Goal: Task Accomplishment & Management: Manage account settings

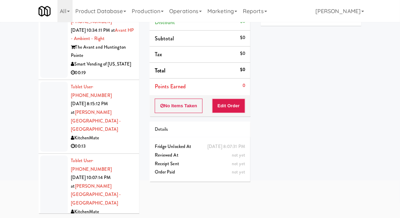
scroll to position [3226, 0]
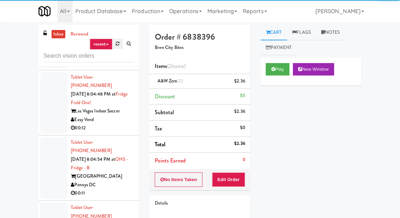
click at [120, 45] on link at bounding box center [118, 44] width 11 height 10
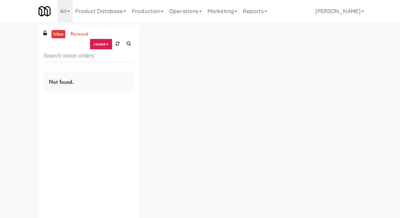
click at [12, 90] on div "inbox reviewed recent all unclear take inventory issue suspicious failed recent…" at bounding box center [200, 134] width 400 height 219
click at [117, 45] on icon at bounding box center [118, 43] width 4 height 4
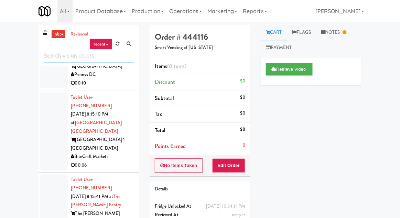
scroll to position [1485, 0]
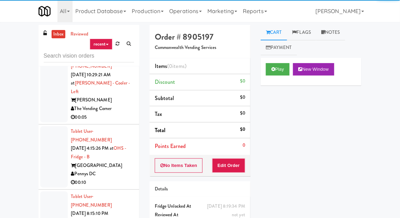
scroll to position [1357, 0]
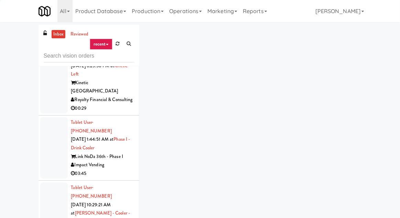
scroll to position [1257, 0]
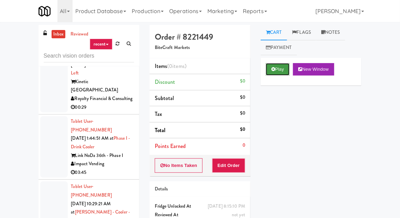
click at [266, 68] on button "Play" at bounding box center [278, 69] width 24 height 12
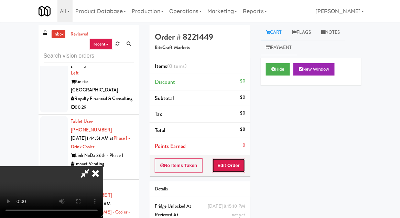
click at [231, 171] on button "Edit Order" at bounding box center [228, 165] width 33 height 14
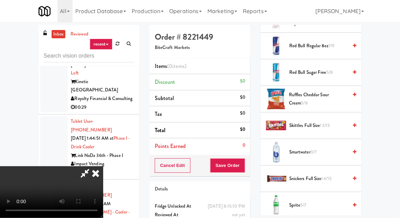
scroll to position [804, 0]
click at [316, 121] on span "Skittles Full Size 13/15" at bounding box center [319, 125] width 59 height 9
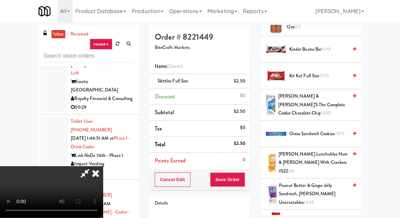
scroll to position [600, 0]
click at [330, 46] on span "11/15" at bounding box center [326, 49] width 9 height 7
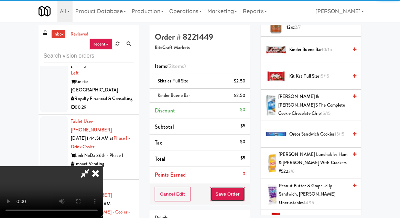
click at [245, 193] on button "Save Order" at bounding box center [227, 194] width 35 height 14
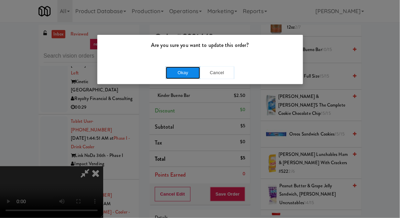
click at [184, 74] on button "Okay" at bounding box center [183, 72] width 34 height 12
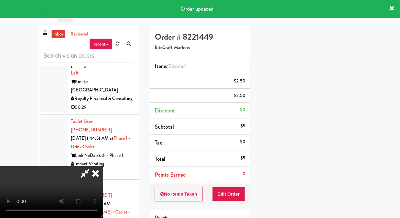
scroll to position [68, 0]
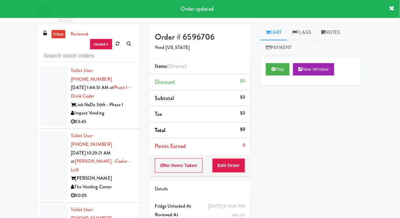
scroll to position [1308, 0]
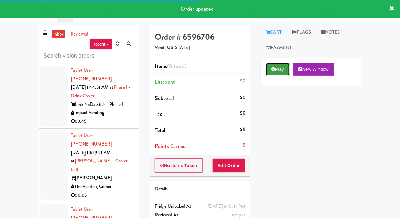
click at [276, 70] on button "Play" at bounding box center [278, 69] width 24 height 12
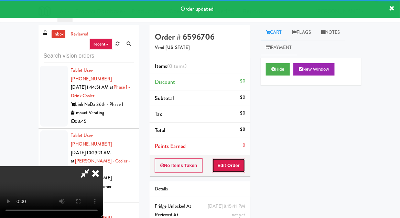
click at [229, 158] on button "Edit Order" at bounding box center [228, 165] width 33 height 14
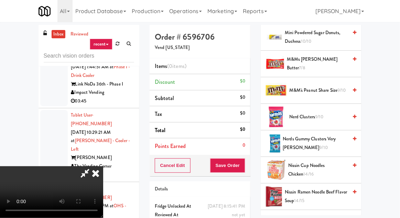
scroll to position [374, 0]
click at [329, 88] on span "M&M's Peanut Share Size 9/10" at bounding box center [319, 90] width 59 height 9
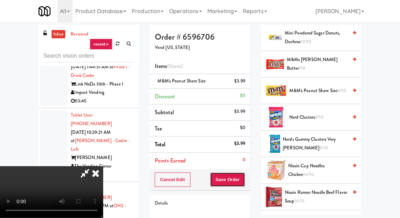
click at [245, 179] on button "Save Order" at bounding box center [227, 179] width 35 height 14
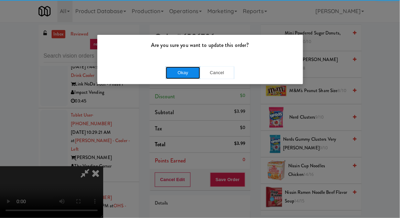
click at [188, 72] on button "Okay" at bounding box center [183, 72] width 34 height 12
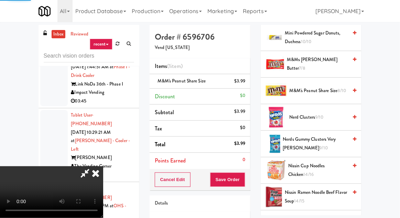
scroll to position [68, 0]
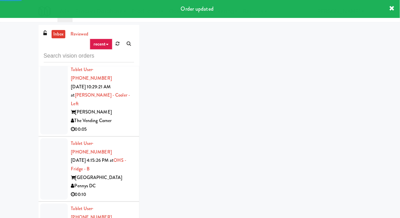
scroll to position [1392, 0]
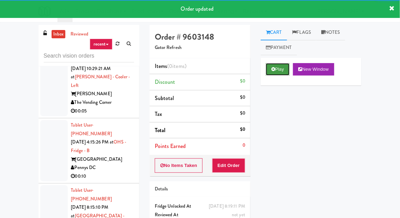
click at [273, 74] on button "Play" at bounding box center [278, 69] width 24 height 12
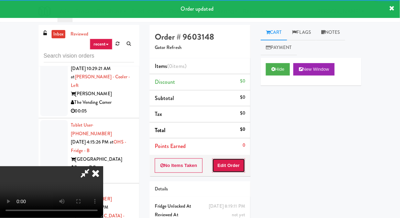
click at [234, 162] on button "Edit Order" at bounding box center [228, 165] width 33 height 14
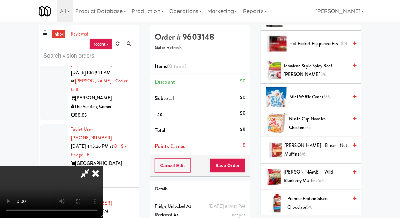
scroll to position [315, 0]
click at [329, 119] on span "Nissin Cup Noodles Chicken 5/5" at bounding box center [319, 122] width 59 height 17
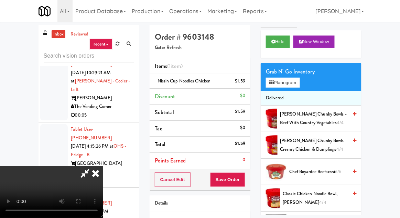
scroll to position [0, 0]
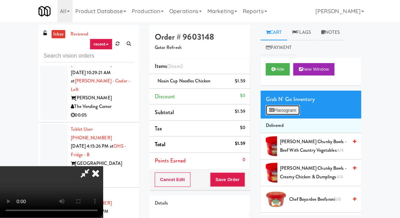
click at [290, 105] on button "Planogram" at bounding box center [283, 110] width 34 height 10
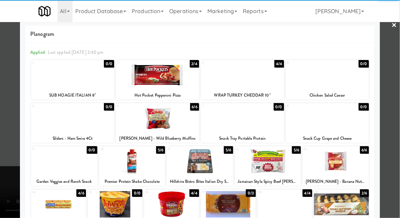
scroll to position [8, 0]
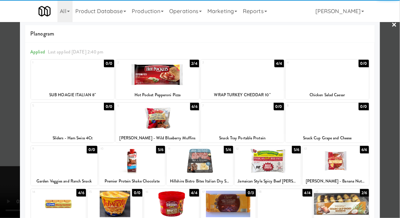
click at [346, 164] on div at bounding box center [336, 160] width 66 height 27
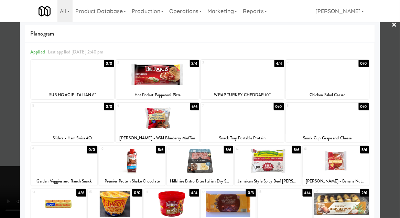
click at [388, 103] on div at bounding box center [200, 109] width 400 height 218
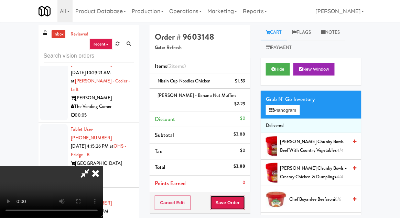
click at [244, 202] on button "Save Order" at bounding box center [227, 202] width 35 height 14
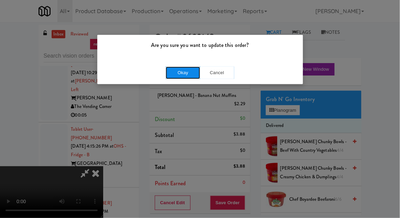
click at [168, 77] on button "Okay" at bounding box center [183, 72] width 34 height 12
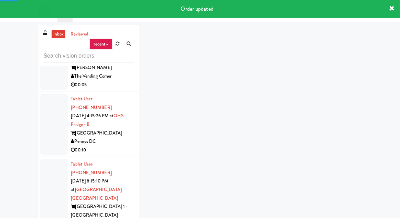
scroll to position [1438, 0]
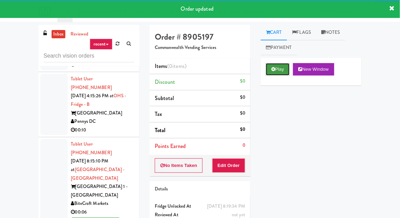
click at [279, 67] on button "Play" at bounding box center [278, 69] width 24 height 12
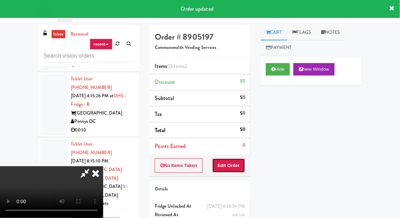
click at [230, 170] on button "Edit Order" at bounding box center [228, 165] width 33 height 14
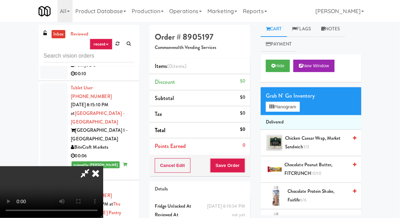
scroll to position [2, 0]
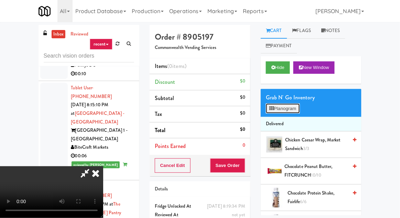
click at [291, 112] on button "Planogram" at bounding box center [283, 108] width 34 height 10
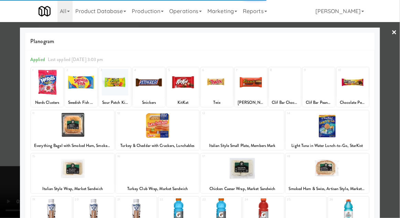
scroll to position [34, 0]
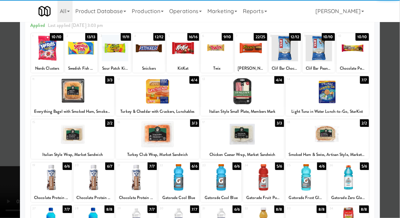
click at [313, 182] on div at bounding box center [306, 177] width 41 height 27
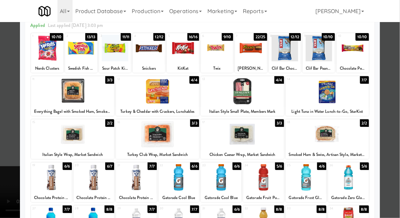
click at [396, 124] on div at bounding box center [200, 109] width 400 height 218
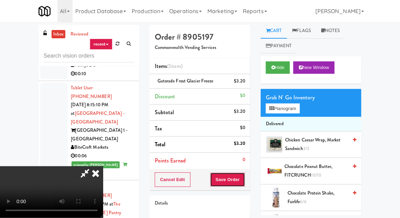
click at [245, 177] on button "Save Order" at bounding box center [227, 179] width 35 height 14
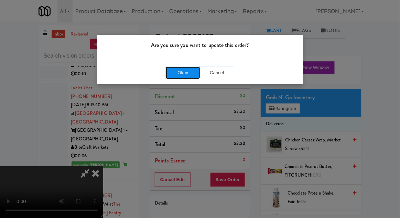
click at [172, 72] on button "Okay" at bounding box center [183, 72] width 34 height 12
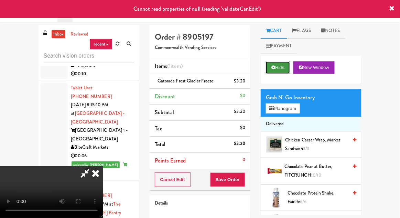
click at [271, 68] on button "Hide" at bounding box center [278, 67] width 24 height 12
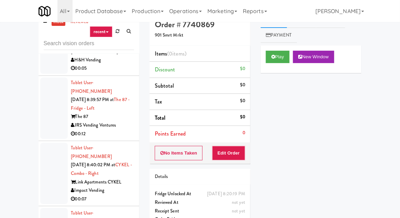
scroll to position [27, 0]
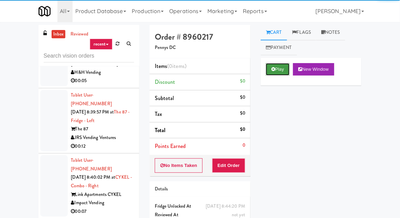
click at [280, 63] on button "Play" at bounding box center [278, 69] width 24 height 12
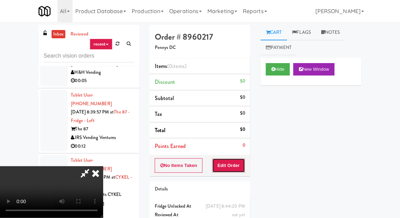
click at [237, 158] on button "Edit Order" at bounding box center [228, 165] width 33 height 14
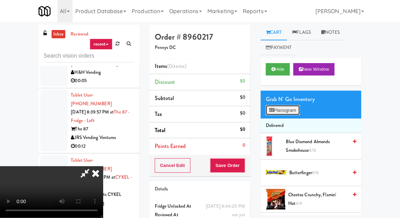
click at [286, 112] on button "Planogram" at bounding box center [283, 110] width 34 height 10
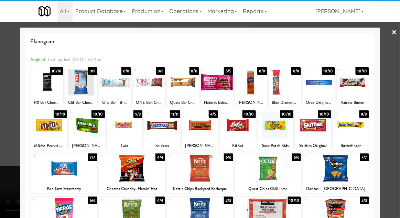
click at [357, 89] on div at bounding box center [353, 82] width 32 height 27
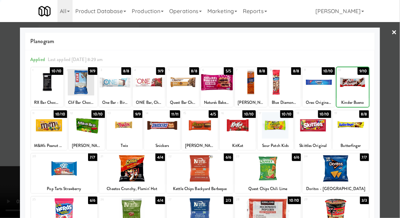
click at [389, 87] on div at bounding box center [200, 109] width 400 height 218
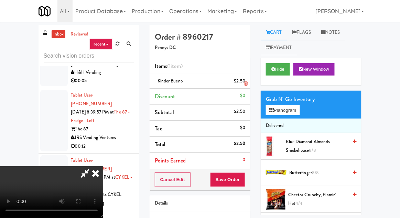
click at [245, 86] on li "Kinder Bueno $2.50" at bounding box center [200, 81] width 101 height 14
click at [247, 83] on icon at bounding box center [245, 83] width 3 height 4
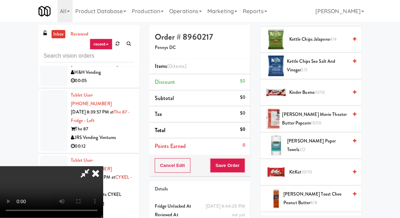
scroll to position [293, 0]
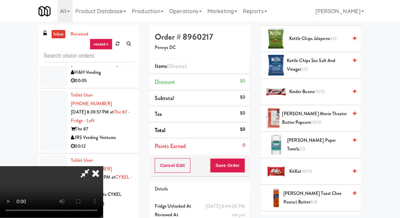
click at [311, 168] on span "10/10" at bounding box center [307, 171] width 11 height 7
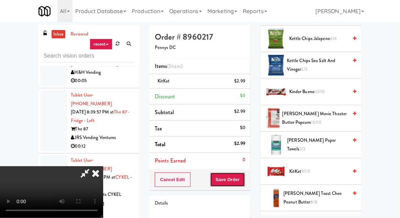
click at [245, 181] on button "Save Order" at bounding box center [227, 179] width 35 height 14
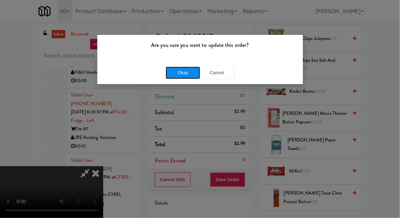
click at [170, 74] on button "Okay" at bounding box center [183, 72] width 34 height 12
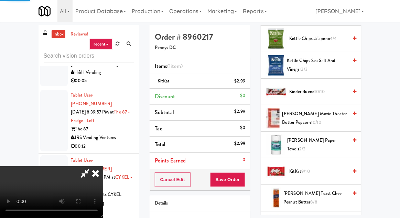
scroll to position [68, 0]
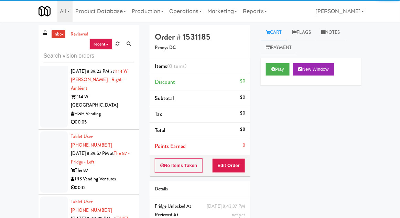
scroll to position [6307, 0]
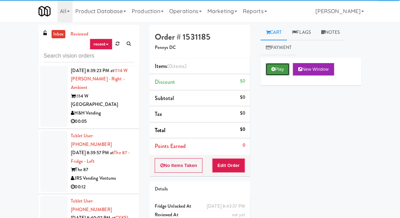
click at [273, 70] on icon at bounding box center [274, 69] width 4 height 4
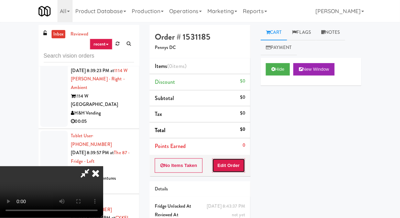
click at [231, 158] on button "Edit Order" at bounding box center [228, 165] width 33 height 14
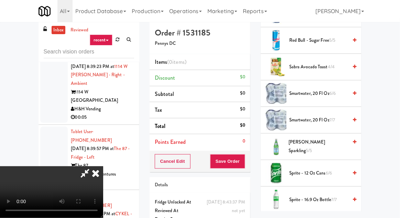
scroll to position [821, 0]
click at [299, 90] on span "smartwater, 20 fl oz 6/6" at bounding box center [319, 94] width 59 height 9
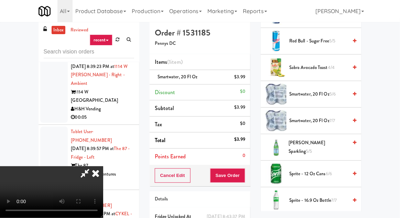
scroll to position [25, 0]
click at [245, 177] on button "Save Order" at bounding box center [227, 175] width 35 height 14
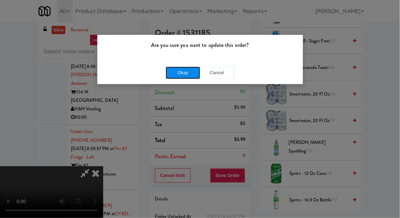
click at [169, 70] on button "Okay" at bounding box center [183, 72] width 34 height 12
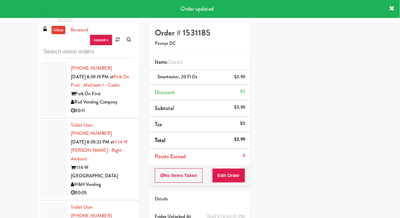
scroll to position [6233, 0]
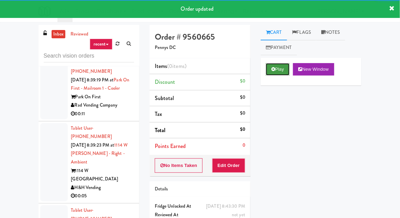
click at [273, 68] on icon at bounding box center [274, 69] width 4 height 4
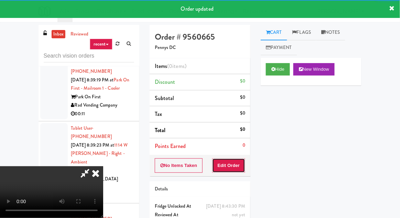
click at [235, 159] on button "Edit Order" at bounding box center [228, 165] width 33 height 14
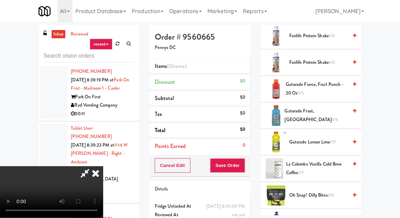
scroll to position [454, 0]
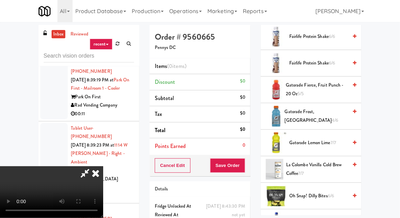
click at [321, 117] on span "Gatorade Frost, Glacier Freeze 4/6" at bounding box center [316, 115] width 63 height 17
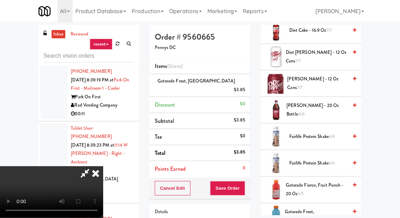
scroll to position [354, 0]
click at [331, 110] on span "[PERSON_NAME] - 20 oz Bottle 4/6" at bounding box center [317, 110] width 61 height 17
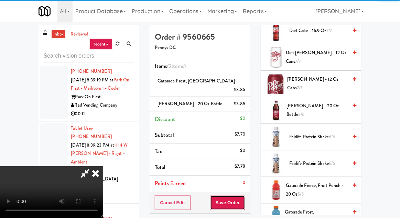
click at [245, 195] on button "Save Order" at bounding box center [227, 202] width 35 height 14
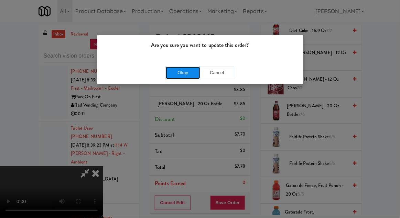
click at [174, 66] on button "Okay" at bounding box center [183, 72] width 34 height 12
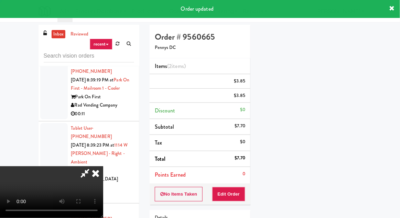
scroll to position [0, 0]
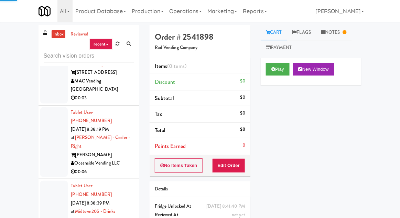
scroll to position [5795, 0]
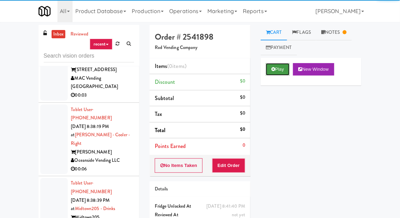
click at [274, 72] on button "Play" at bounding box center [278, 69] width 24 height 12
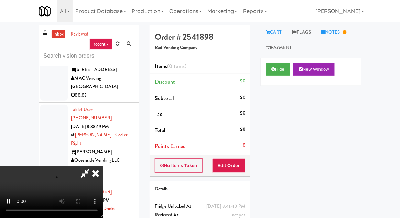
click at [338, 35] on link "Notes" at bounding box center [334, 32] width 36 height 15
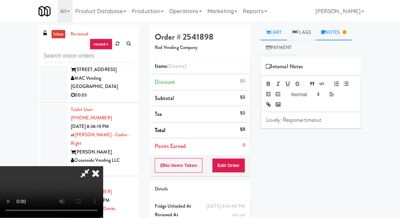
click at [280, 32] on link "Cart" at bounding box center [274, 32] width 27 height 15
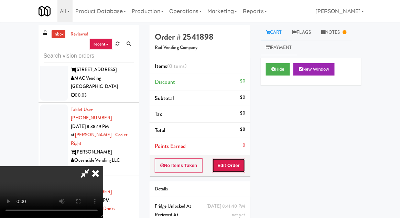
click at [239, 165] on button "Edit Order" at bounding box center [228, 165] width 33 height 14
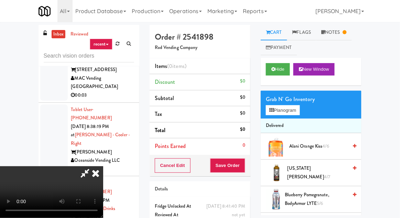
click at [103, 166] on icon at bounding box center [95, 173] width 15 height 14
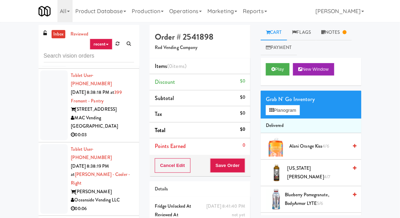
scroll to position [5745, 0]
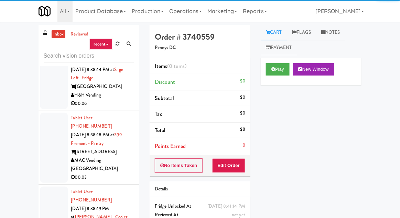
scroll to position [5705, 0]
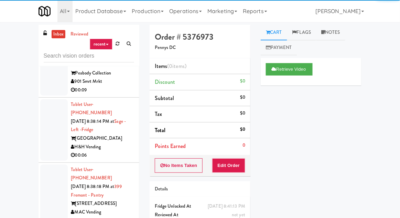
scroll to position [5663, 0]
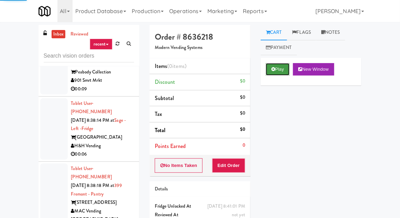
click at [277, 74] on button "Play" at bounding box center [278, 69] width 24 height 12
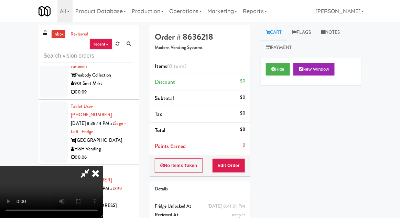
scroll to position [5661, 0]
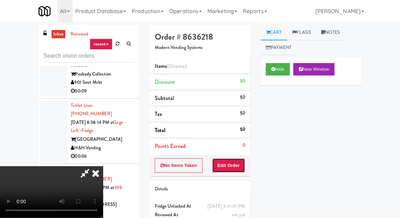
click at [243, 169] on button "Edit Order" at bounding box center [228, 165] width 33 height 14
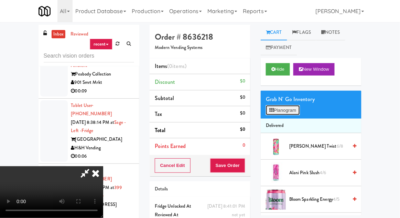
click at [286, 113] on button "Planogram" at bounding box center [283, 110] width 34 height 10
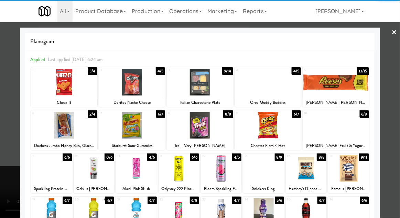
scroll to position [87, 0]
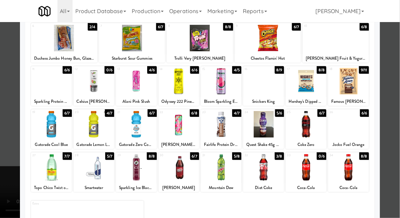
click at [52, 175] on div at bounding box center [51, 167] width 41 height 27
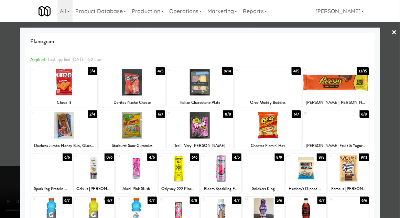
click at [278, 80] on div at bounding box center [268, 82] width 66 height 27
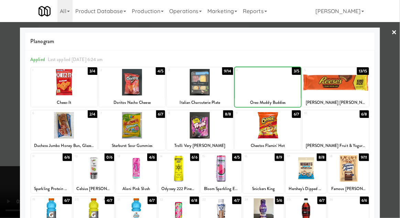
click at [15, 134] on div at bounding box center [200, 109] width 400 height 218
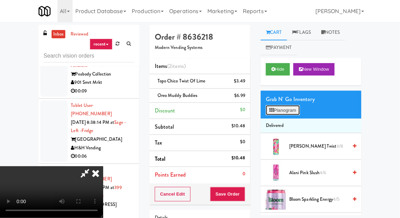
click at [284, 105] on button "Planogram" at bounding box center [283, 110] width 34 height 10
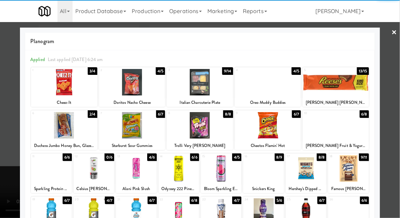
click at [54, 86] on div at bounding box center [64, 82] width 66 height 27
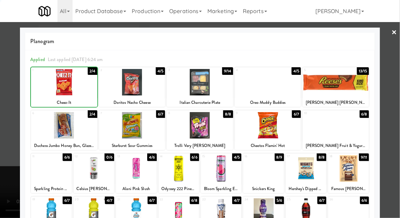
click at [12, 125] on div at bounding box center [200, 109] width 400 height 218
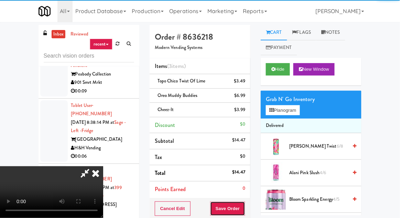
click at [245, 204] on button "Save Order" at bounding box center [227, 208] width 35 height 14
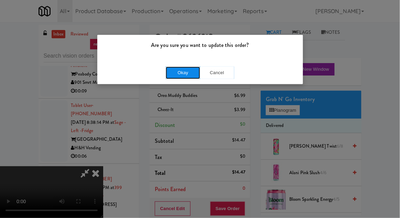
click at [167, 69] on button "Okay" at bounding box center [183, 72] width 34 height 12
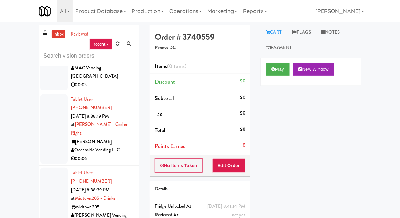
scroll to position [5806, 0]
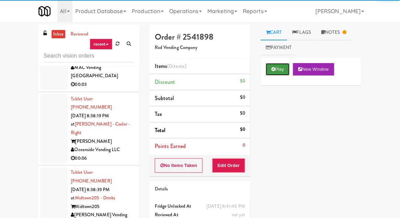
click at [278, 71] on button "Play" at bounding box center [278, 69] width 24 height 12
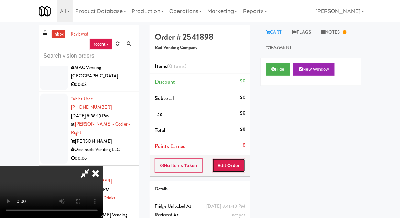
click at [236, 167] on button "Edit Order" at bounding box center [228, 165] width 33 height 14
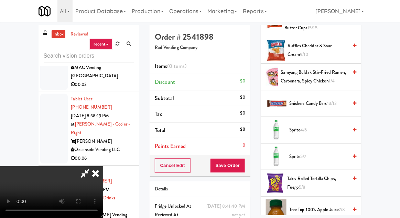
scroll to position [781, 0]
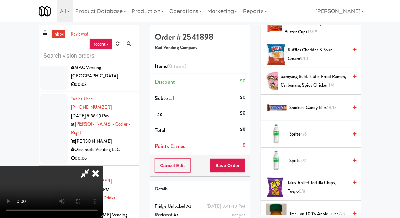
click at [313, 130] on span "Sprite 4/6" at bounding box center [319, 134] width 59 height 9
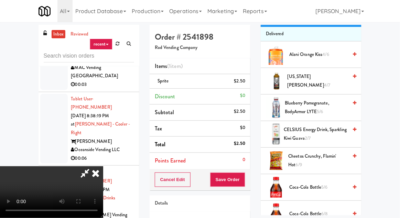
scroll to position [0, 0]
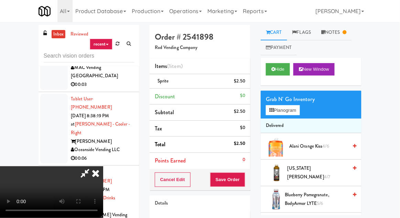
click at [309, 148] on span "Alani Orange Kiss 4/6" at bounding box center [319, 146] width 59 height 9
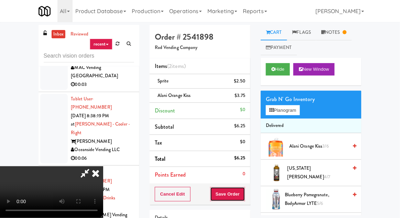
click at [245, 190] on button "Save Order" at bounding box center [227, 194] width 35 height 14
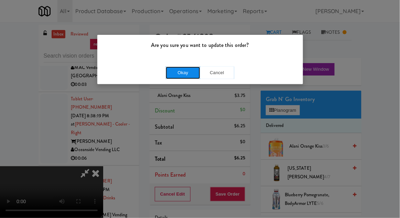
click at [178, 66] on button "Okay" at bounding box center [183, 72] width 34 height 12
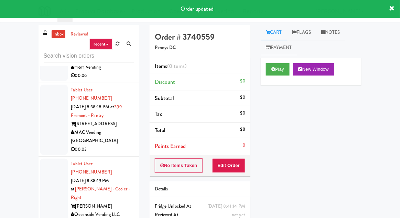
scroll to position [5741, 0]
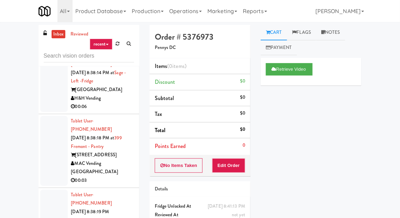
scroll to position [5711, 0]
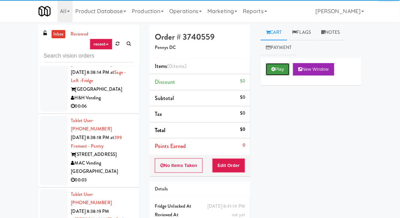
click at [282, 70] on button "Play" at bounding box center [278, 69] width 24 height 12
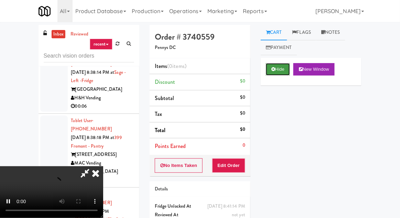
scroll to position [25, 0]
click at [245, 170] on button "Edit Order" at bounding box center [228, 165] width 33 height 14
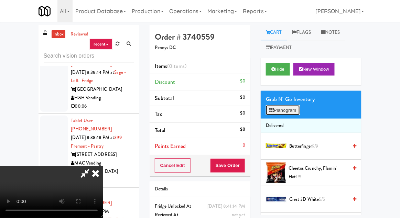
click at [287, 114] on button "Planogram" at bounding box center [283, 110] width 34 height 10
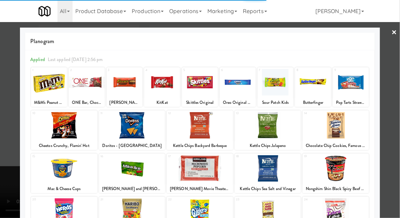
scroll to position [87, 0]
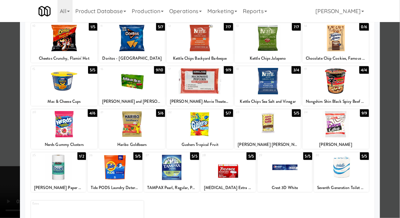
click at [332, 135] on div at bounding box center [336, 124] width 66 height 27
click at [17, 112] on div at bounding box center [200, 109] width 400 height 218
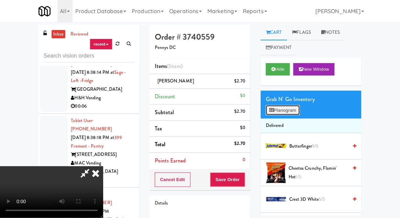
click at [290, 113] on button "Planogram" at bounding box center [283, 110] width 34 height 10
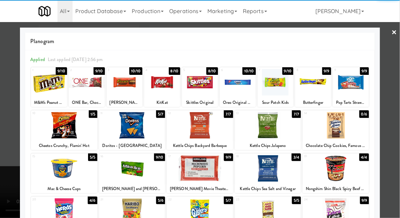
click at [125, 171] on div at bounding box center [132, 168] width 66 height 27
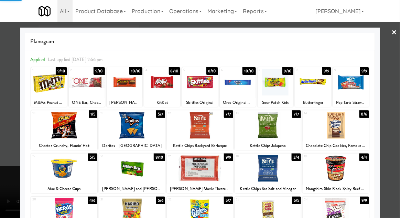
click at [4, 119] on div at bounding box center [200, 109] width 400 height 218
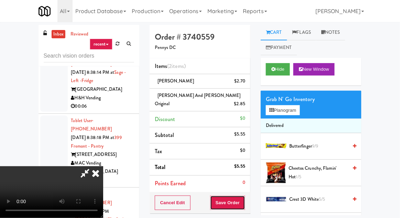
click at [244, 195] on button "Save Order" at bounding box center [227, 202] width 35 height 14
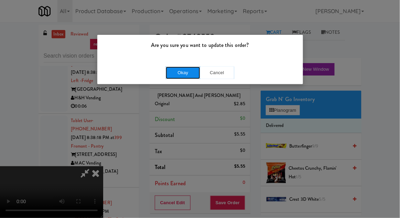
click at [175, 77] on button "Okay" at bounding box center [183, 72] width 34 height 12
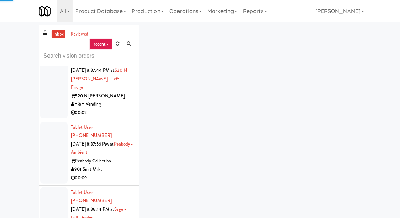
scroll to position [5553, 0]
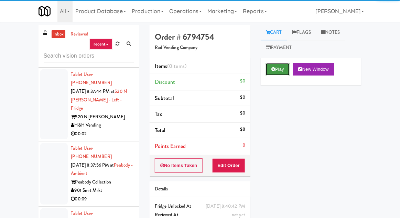
click at [275, 72] on button "Play" at bounding box center [278, 69] width 24 height 12
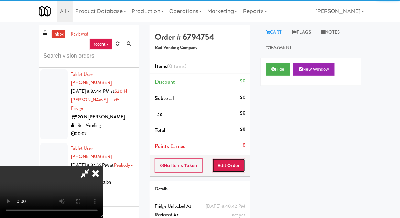
click at [241, 161] on button "Edit Order" at bounding box center [228, 165] width 33 height 14
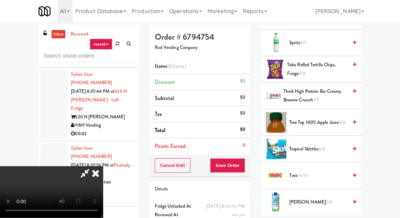
scroll to position [995, 0]
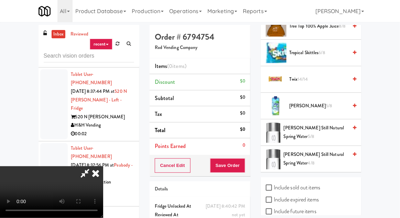
click at [317, 130] on span "[PERSON_NAME] Still Natural Spring Water 5/8" at bounding box center [316, 132] width 64 height 17
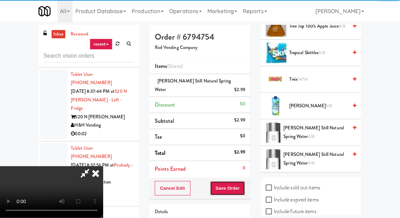
click at [245, 181] on button "Save Order" at bounding box center [227, 188] width 35 height 14
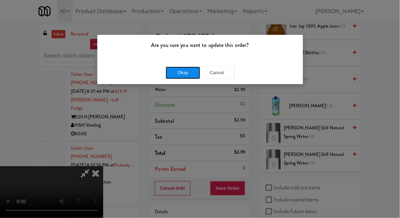
click at [167, 72] on button "Okay" at bounding box center [183, 72] width 34 height 12
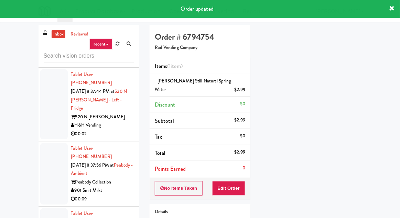
scroll to position [68, 0]
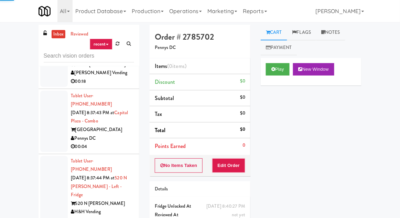
scroll to position [5452, 0]
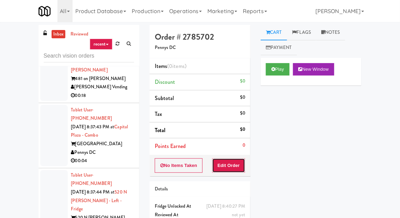
click at [233, 171] on button "Edit Order" at bounding box center [228, 165] width 33 height 14
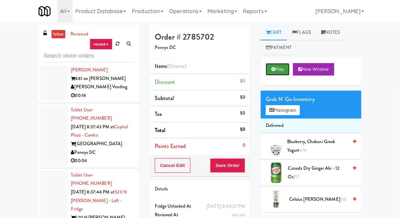
click at [273, 75] on button "Play" at bounding box center [278, 69] width 24 height 12
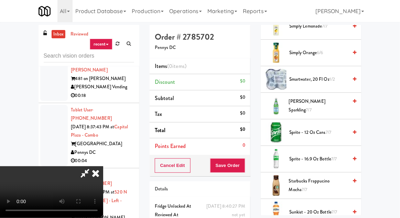
scroll to position [757, 0]
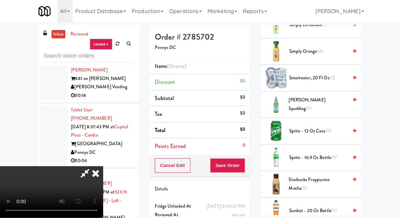
click at [317, 74] on span "smartwater, 20 fl oz 1/2" at bounding box center [319, 78] width 59 height 9
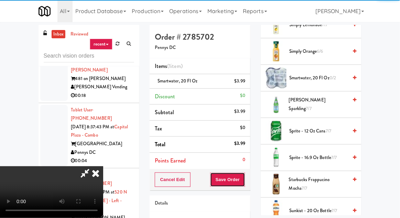
click at [245, 174] on button "Save Order" at bounding box center [227, 179] width 35 height 14
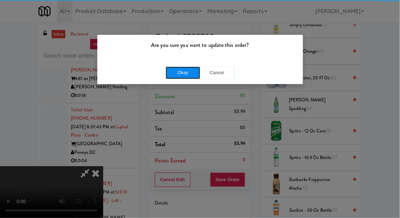
click at [177, 73] on button "Okay" at bounding box center [183, 72] width 34 height 12
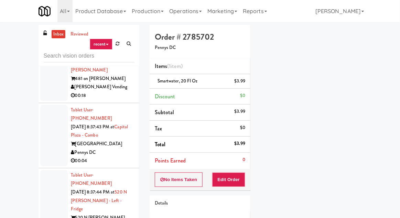
scroll to position [68, 0]
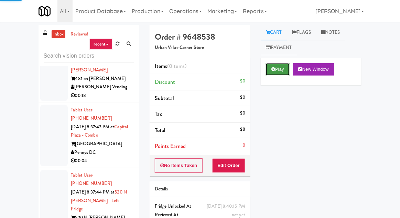
click at [278, 73] on button "Play" at bounding box center [278, 69] width 24 height 12
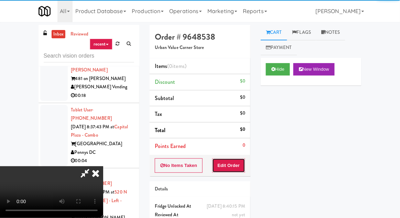
click at [233, 169] on button "Edit Order" at bounding box center [228, 165] width 33 height 14
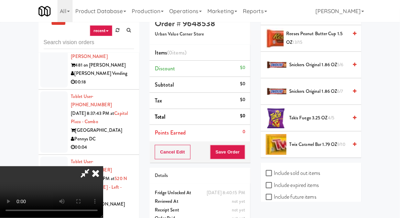
scroll to position [27, 0]
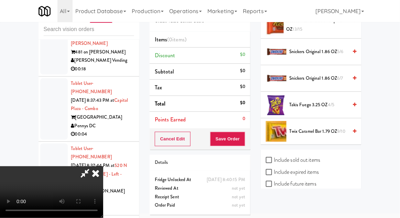
click at [324, 129] on span "Twix Caramel Bar 1.79 OZ 9/10" at bounding box center [319, 131] width 59 height 9
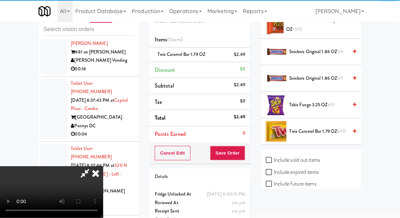
click at [341, 129] on span "8/10" at bounding box center [342, 131] width 9 height 7
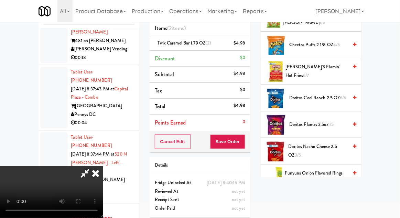
scroll to position [0, 0]
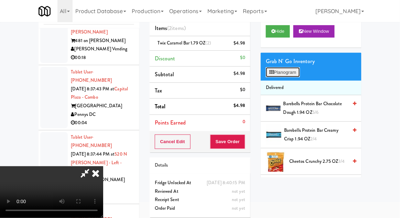
click at [294, 70] on button "Planogram" at bounding box center [283, 72] width 34 height 10
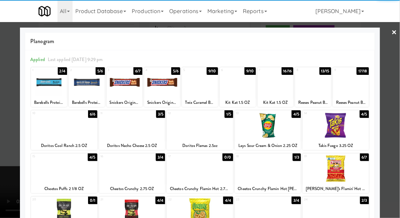
click at [351, 173] on div at bounding box center [336, 168] width 66 height 27
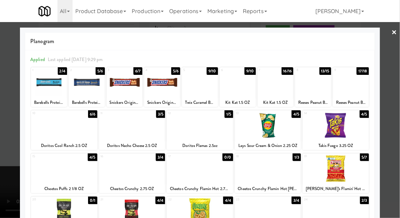
click at [396, 117] on div at bounding box center [200, 109] width 400 height 218
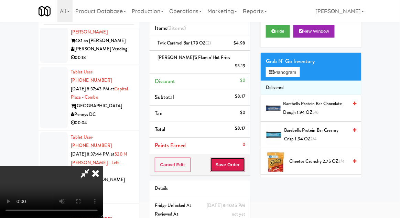
click at [245, 158] on button "Save Order" at bounding box center [227, 164] width 35 height 14
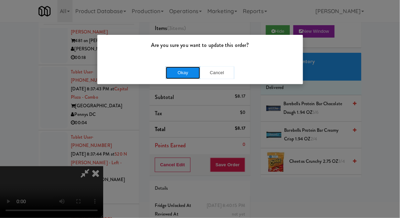
click at [180, 75] on button "Okay" at bounding box center [183, 72] width 34 height 12
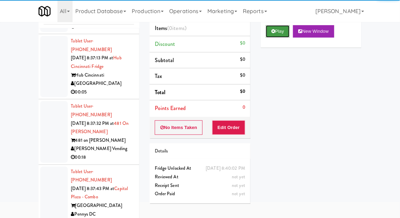
click at [278, 34] on button "Play" at bounding box center [278, 31] width 24 height 12
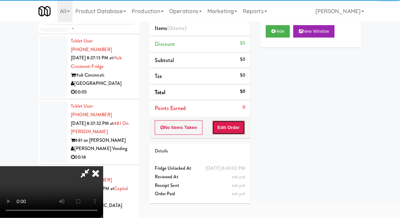
click at [238, 130] on button "Edit Order" at bounding box center [228, 127] width 33 height 14
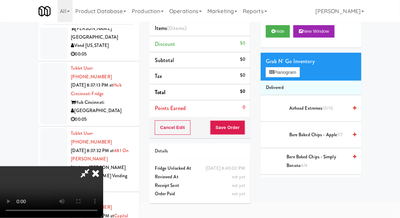
scroll to position [5327, 0]
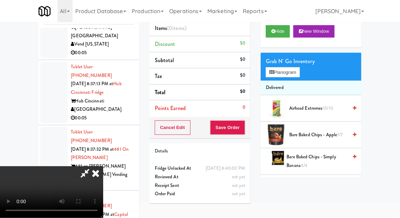
click at [301, 108] on span "Airhead Extremes 10/10" at bounding box center [319, 108] width 59 height 9
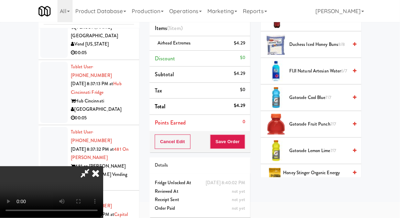
scroll to position [249, 0]
click at [329, 45] on span "Duchess Iced Honey Buns 8/8" at bounding box center [319, 45] width 59 height 9
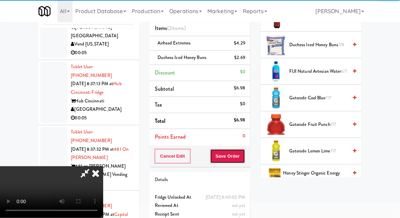
click at [245, 152] on button "Save Order" at bounding box center [227, 156] width 35 height 14
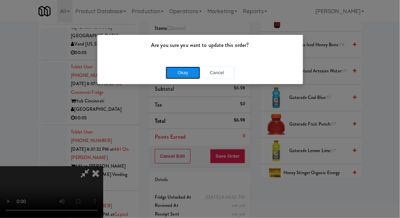
click at [169, 71] on button "Okay" at bounding box center [183, 72] width 34 height 12
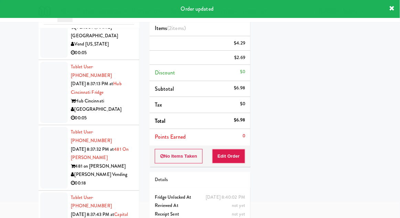
scroll to position [68, 0]
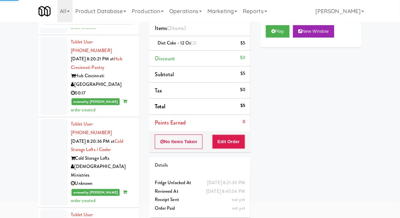
scroll to position [1927, 0]
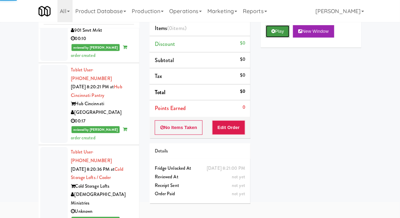
click at [284, 27] on button "Play" at bounding box center [278, 31] width 24 height 12
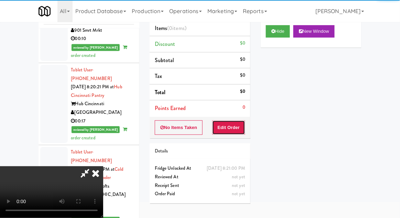
click at [239, 126] on button "Edit Order" at bounding box center [228, 127] width 33 height 14
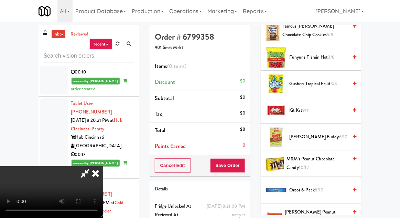
scroll to position [359, 0]
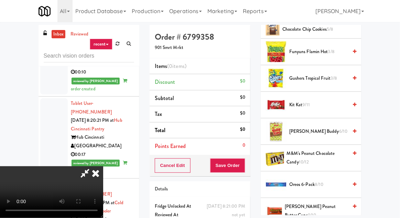
click at [312, 158] on span "M&M's Peanut Chocolate Candy 10/12" at bounding box center [317, 157] width 61 height 17
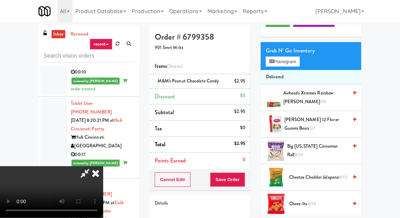
scroll to position [0, 0]
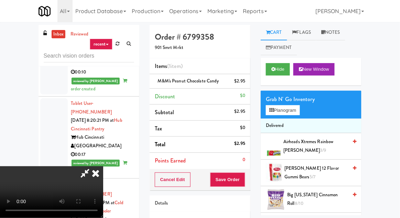
click at [302, 145] on span "Airheads Xtremes Rainbow [PERSON_NAME] 3/9" at bounding box center [316, 145] width 64 height 17
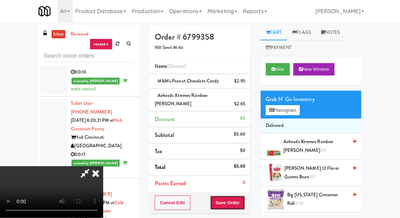
click at [245, 195] on button "Save Order" at bounding box center [227, 202] width 35 height 14
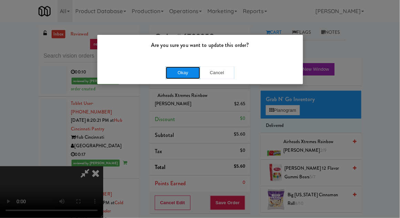
click at [171, 76] on button "Okay" at bounding box center [183, 72] width 34 height 12
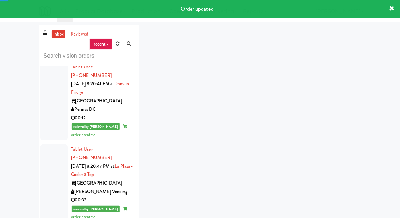
scroll to position [2157, 0]
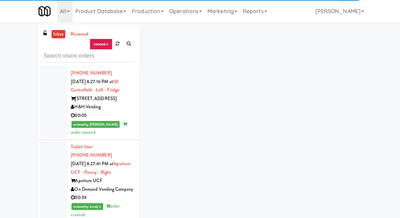
scroll to position [3859, 0]
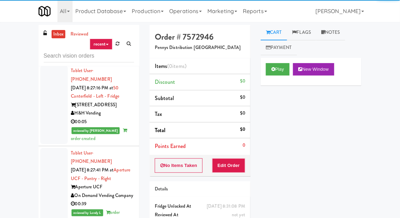
click at [275, 79] on div "Play New Window" at bounding box center [311, 72] width 101 height 28
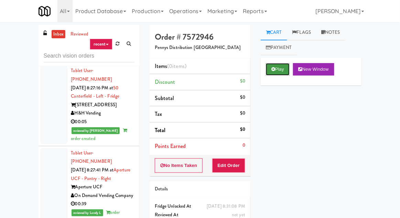
click at [269, 75] on button "Play" at bounding box center [278, 69] width 24 height 12
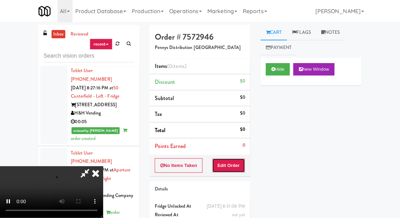
click at [228, 164] on button "Edit Order" at bounding box center [228, 165] width 33 height 14
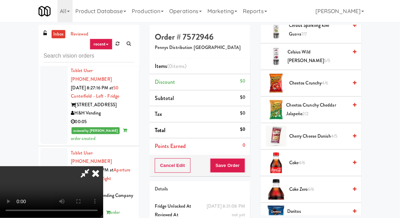
scroll to position [251, 0]
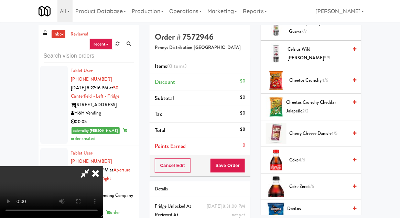
click at [310, 158] on span "Coke 4/6" at bounding box center [319, 160] width 59 height 9
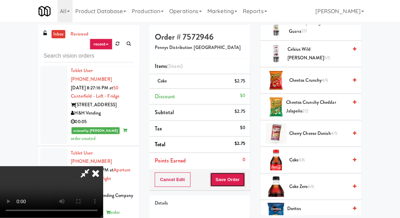
click at [244, 180] on button "Save Order" at bounding box center [227, 179] width 35 height 14
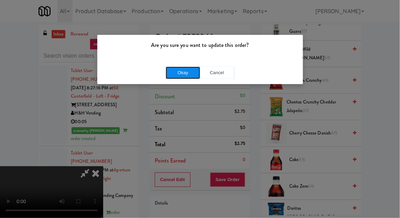
click at [170, 75] on button "Okay" at bounding box center [183, 72] width 34 height 12
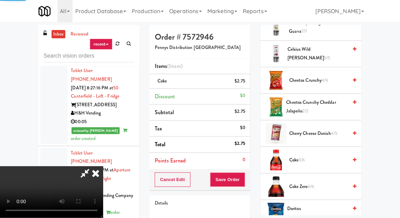
scroll to position [68, 0]
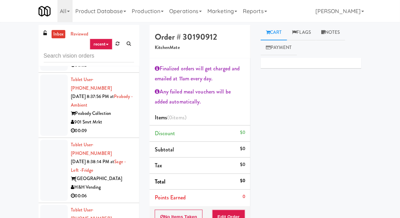
scroll to position [6382, 0]
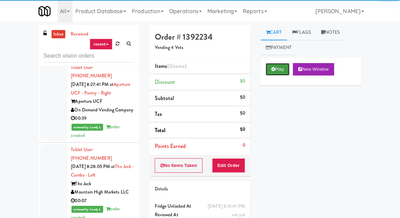
click at [276, 70] on button "Play" at bounding box center [278, 69] width 24 height 12
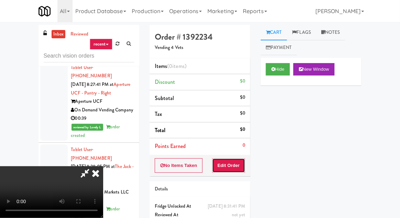
click at [235, 167] on button "Edit Order" at bounding box center [228, 165] width 33 height 14
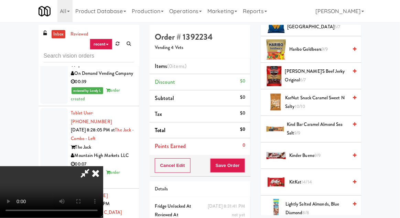
scroll to position [337, 0]
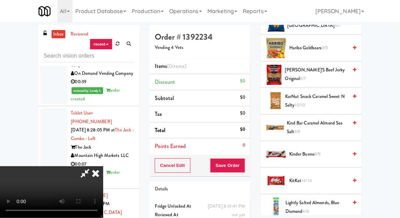
click at [311, 154] on span "Kinder Bueno 9/9" at bounding box center [319, 154] width 59 height 9
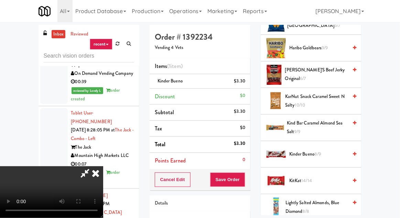
scroll to position [0, 0]
click at [308, 179] on span "14/14" at bounding box center [307, 180] width 11 height 7
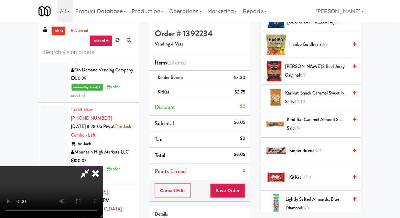
scroll to position [31, 0]
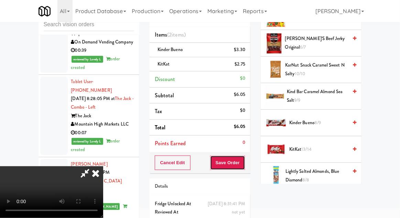
click at [243, 161] on button "Save Order" at bounding box center [227, 162] width 35 height 14
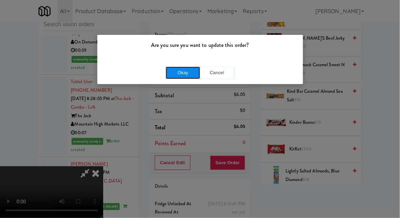
click at [184, 77] on button "Okay" at bounding box center [183, 72] width 34 height 12
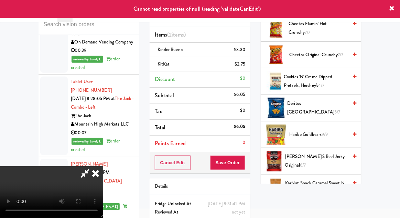
scroll to position [0, 0]
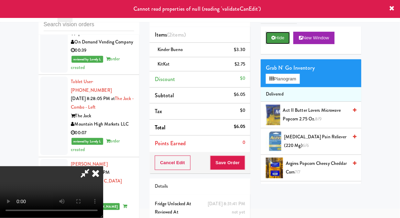
click at [276, 42] on button "Hide" at bounding box center [278, 38] width 24 height 12
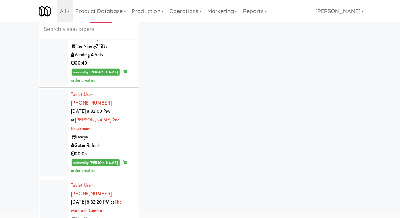
scroll to position [4935, 0]
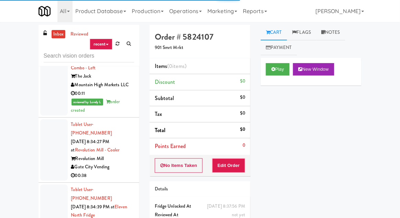
scroll to position [5485, 0]
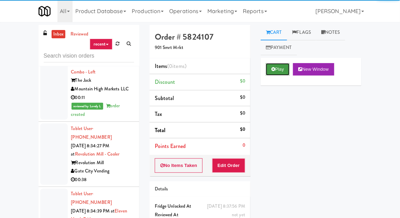
click at [269, 69] on button "Play" at bounding box center [278, 69] width 24 height 12
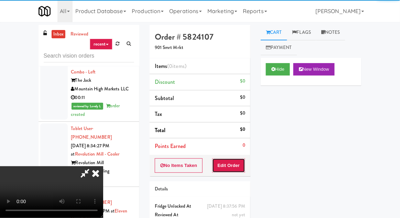
click at [228, 165] on button "Edit Order" at bounding box center [228, 165] width 33 height 14
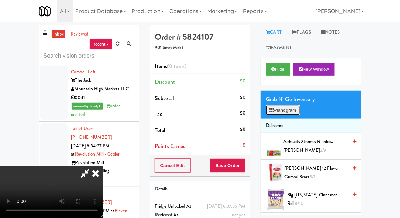
click at [280, 109] on button "Planogram" at bounding box center [283, 110] width 34 height 10
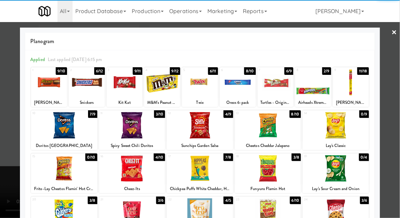
click at [181, 127] on div at bounding box center [200, 125] width 66 height 27
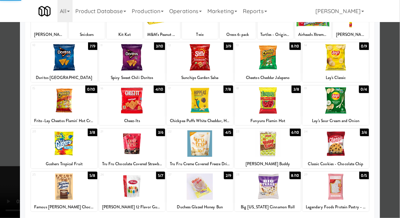
scroll to position [87, 0]
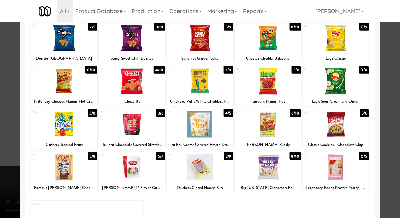
click at [354, 134] on div at bounding box center [336, 124] width 66 height 27
click at [12, 145] on div at bounding box center [200, 109] width 400 height 218
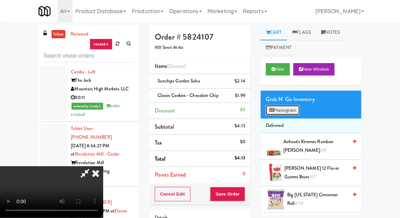
click at [290, 113] on button "Planogram" at bounding box center [283, 110] width 34 height 10
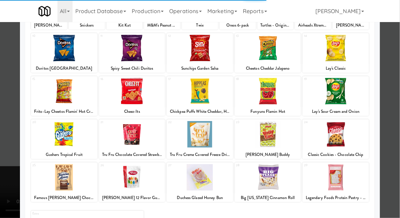
scroll to position [87, 0]
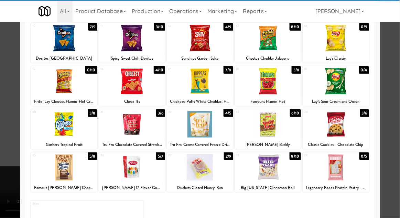
click at [3, 119] on div at bounding box center [200, 109] width 400 height 218
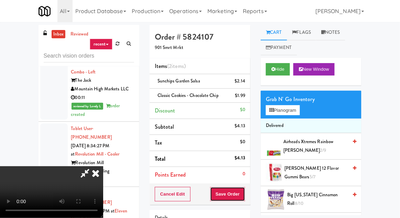
click at [245, 194] on button "Save Order" at bounding box center [227, 194] width 35 height 14
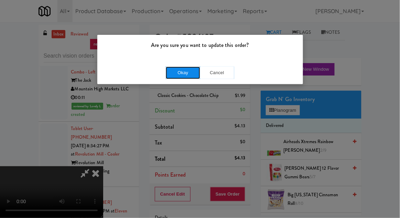
click at [174, 70] on button "Okay" at bounding box center [183, 72] width 34 height 12
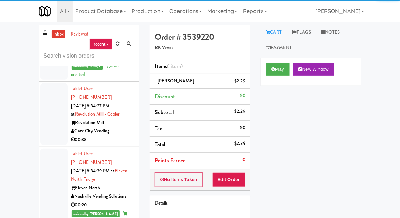
scroll to position [5495, 0]
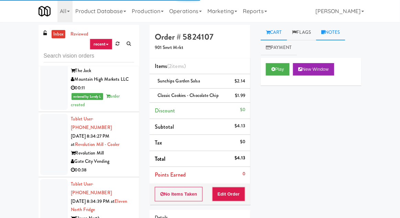
click at [340, 34] on link "Notes" at bounding box center [330, 32] width 29 height 15
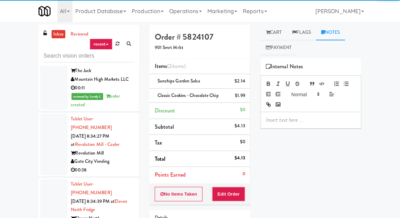
click at [302, 117] on p at bounding box center [311, 120] width 90 height 8
click at [266, 122] on div "charged per plano placement" at bounding box center [311, 120] width 100 height 16
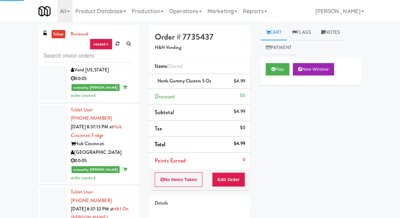
scroll to position [6163, 0]
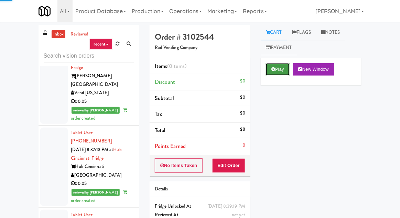
click at [280, 69] on button "Play" at bounding box center [278, 69] width 24 height 12
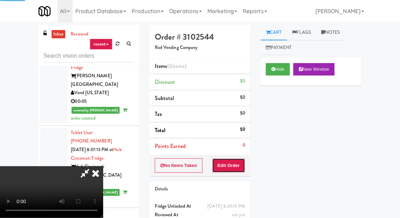
click at [224, 171] on button "Edit Order" at bounding box center [228, 165] width 33 height 14
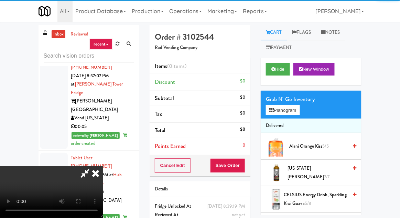
scroll to position [6139, 0]
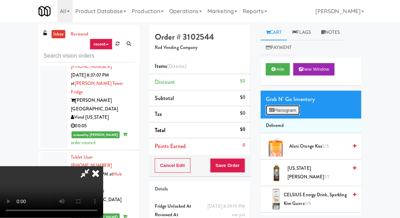
click at [283, 111] on button "Planogram" at bounding box center [283, 110] width 34 height 10
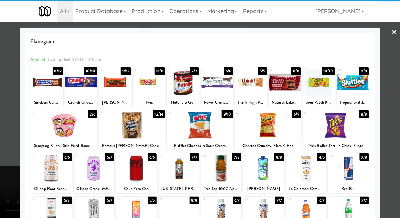
click at [360, 169] on div at bounding box center [348, 168] width 41 height 27
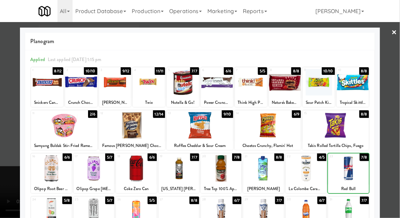
click at [395, 129] on div at bounding box center [200, 109] width 400 height 218
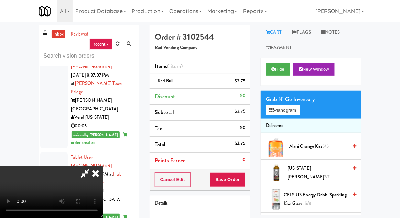
click at [284, 136] on div at bounding box center [276, 146] width 21 height 21
click at [292, 111] on button "Planogram" at bounding box center [283, 110] width 34 height 10
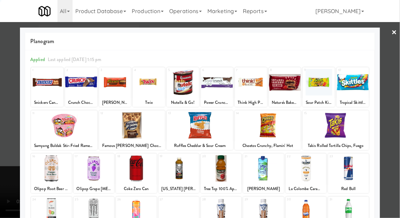
scroll to position [87, 0]
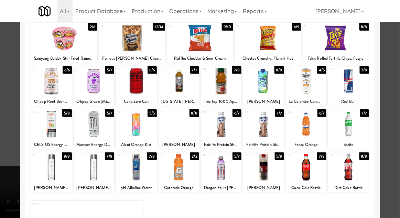
click at [231, 163] on div at bounding box center [221, 167] width 41 height 27
click at [391, 106] on div at bounding box center [200, 109] width 400 height 218
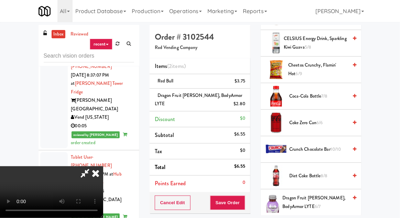
scroll to position [163, 0]
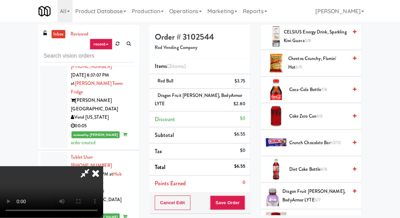
click at [317, 191] on span "Dragon Fruit [PERSON_NAME], BodyArmor LYTE 6/7" at bounding box center [315, 195] width 65 height 17
click at [244, 203] on button "Save Order" at bounding box center [227, 202] width 35 height 14
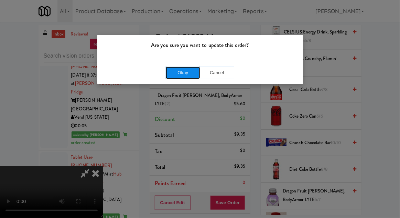
click at [174, 76] on button "Okay" at bounding box center [183, 72] width 34 height 12
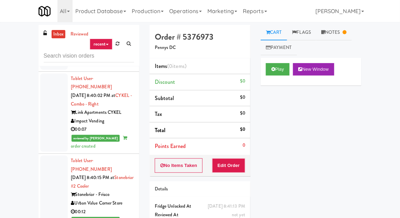
scroll to position [7602, 0]
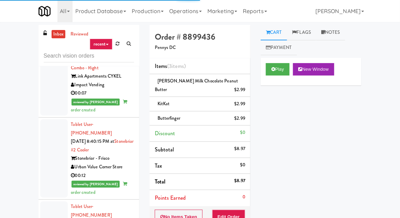
scroll to position [7610, 0]
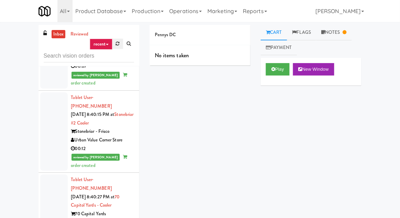
click at [118, 41] on link at bounding box center [118, 44] width 11 height 10
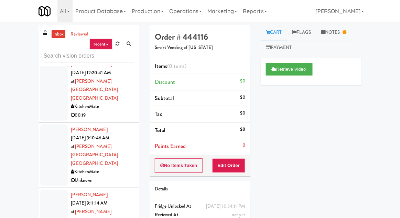
click at [52, 124] on div at bounding box center [54, 154] width 28 height 61
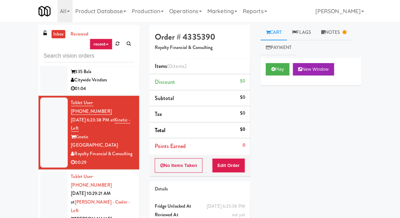
scroll to position [1203, 0]
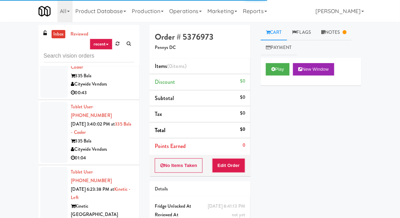
scroll to position [1132, 0]
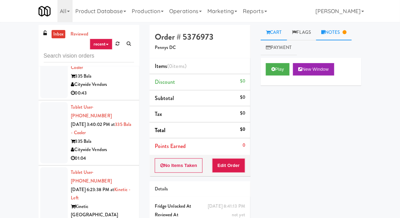
click at [339, 25] on link "Notes" at bounding box center [334, 32] width 36 height 15
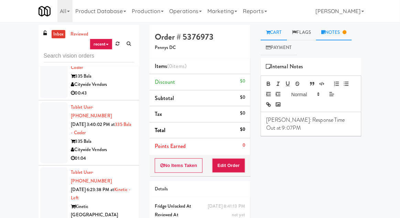
click at [272, 38] on link "Cart" at bounding box center [274, 32] width 27 height 15
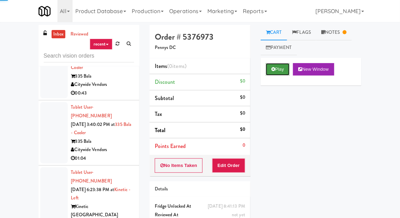
click at [274, 74] on button "Play" at bounding box center [278, 69] width 24 height 12
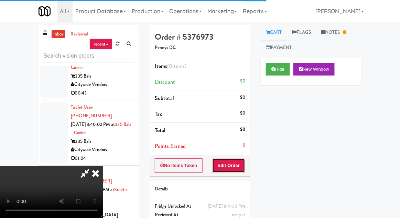
click at [231, 169] on button "Edit Order" at bounding box center [228, 165] width 33 height 14
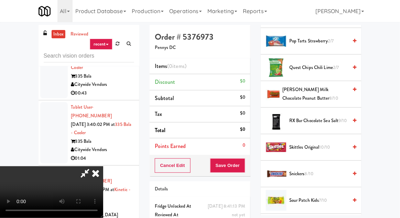
scroll to position [668, 0]
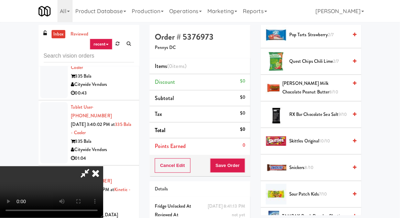
click at [311, 59] on span "Quest Chips Chili Lime 2/7" at bounding box center [319, 61] width 59 height 9
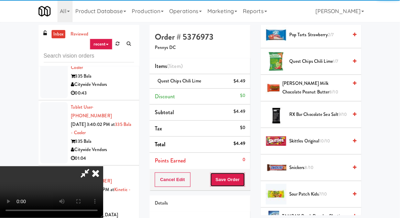
click at [243, 178] on button "Save Order" at bounding box center [227, 179] width 35 height 14
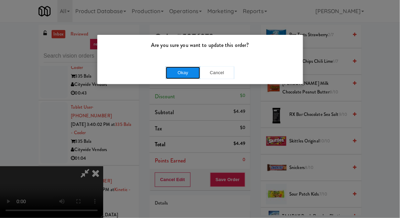
click at [188, 72] on button "Okay" at bounding box center [183, 72] width 34 height 12
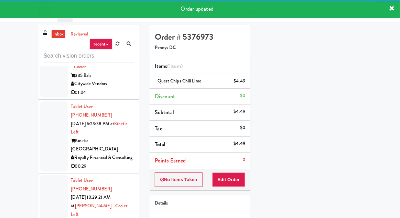
scroll to position [1197, 0]
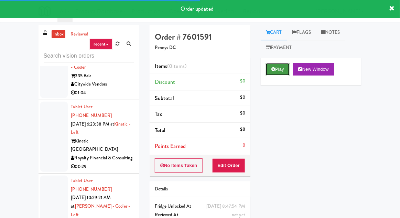
click at [273, 69] on icon at bounding box center [274, 69] width 4 height 4
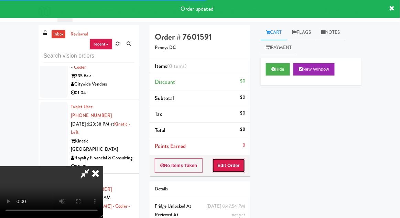
click at [233, 165] on button "Edit Order" at bounding box center [228, 165] width 33 height 14
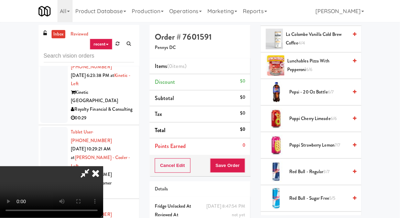
scroll to position [609, 0]
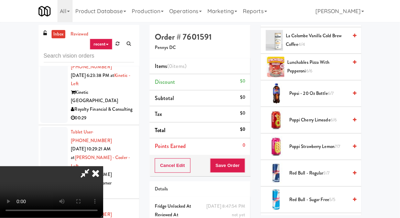
click at [305, 118] on span "Poppi Cherry Limeade 6/6" at bounding box center [319, 120] width 59 height 9
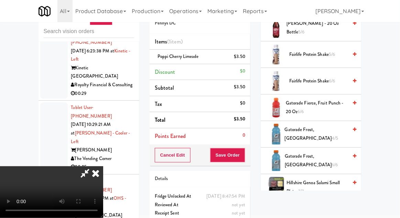
scroll to position [418, 0]
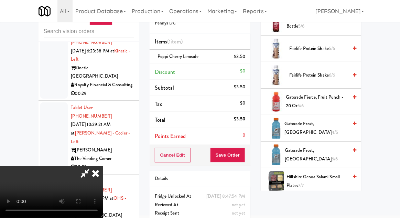
click at [305, 157] on span "Gatorade Frost, Glacier Freeze 6/6" at bounding box center [316, 154] width 63 height 17
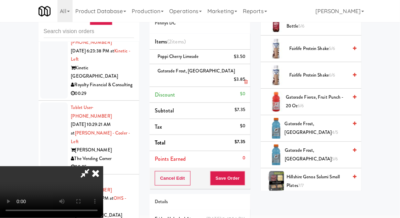
click at [247, 78] on link at bounding box center [245, 82] width 6 height 9
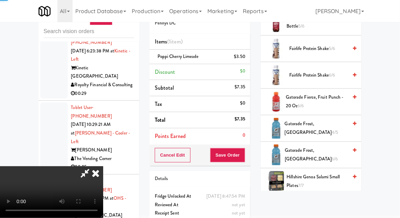
click at [248, 74] on li "Discount $0" at bounding box center [200, 72] width 101 height 16
click at [290, 150] on span "Gatorade Frost, Glacier Freeze 6/6" at bounding box center [316, 154] width 63 height 17
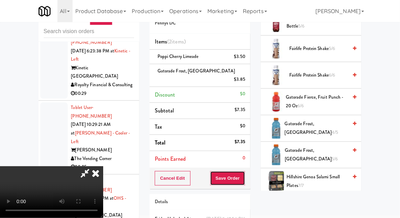
click at [244, 171] on button "Save Order" at bounding box center [227, 178] width 35 height 14
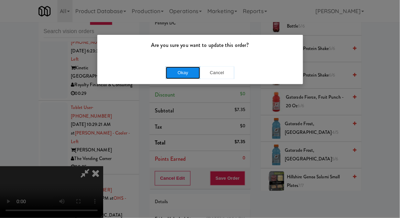
click at [185, 71] on button "Okay" at bounding box center [183, 72] width 34 height 12
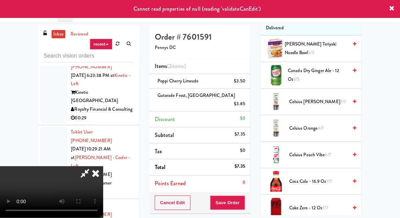
scroll to position [0, 0]
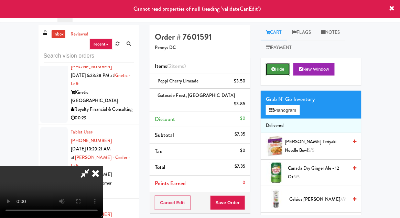
click at [279, 72] on button "Hide" at bounding box center [278, 69] width 24 height 12
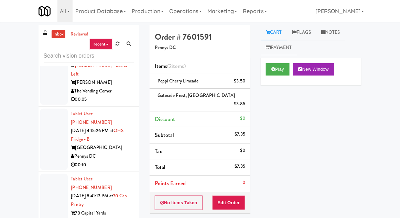
scroll to position [1339, 0]
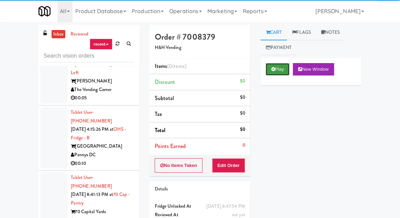
click at [275, 71] on icon at bounding box center [274, 69] width 4 height 4
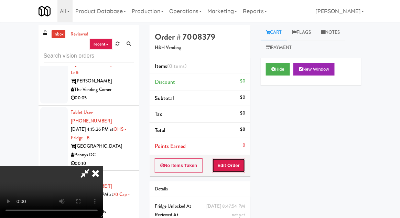
click at [237, 166] on button "Edit Order" at bounding box center [228, 165] width 33 height 14
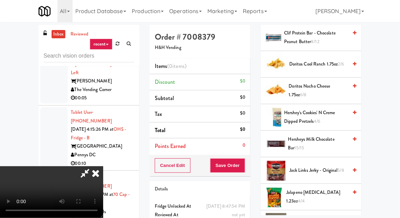
scroll to position [269, 0]
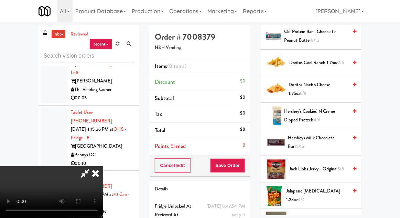
click at [319, 166] on span "Jack Links Jerky - Original 5/8" at bounding box center [319, 169] width 59 height 9
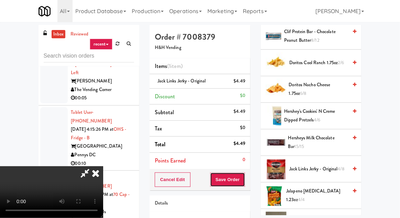
click at [242, 179] on button "Save Order" at bounding box center [227, 179] width 35 height 14
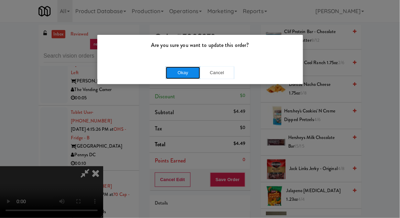
click at [193, 75] on button "Okay" at bounding box center [183, 72] width 34 height 12
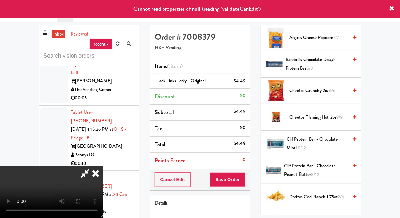
scroll to position [0, 0]
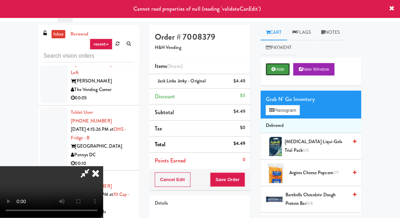
click at [276, 70] on button "Hide" at bounding box center [278, 69] width 24 height 12
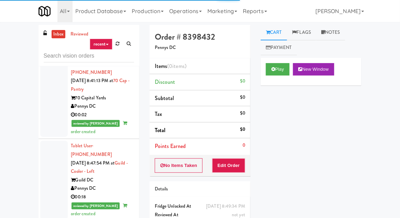
scroll to position [1454, 0]
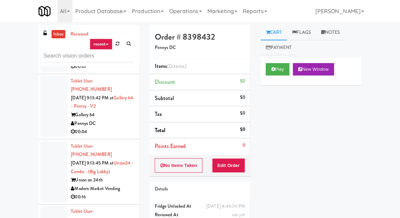
scroll to position [6712, 0]
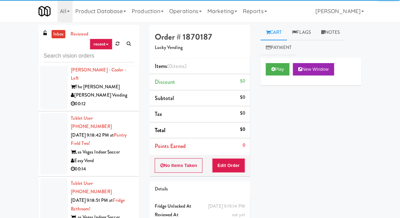
scroll to position [27, 0]
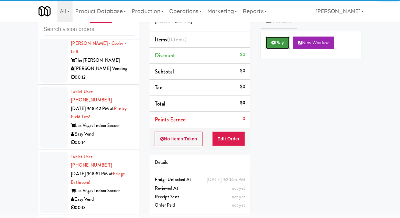
click at [273, 47] on button "Play" at bounding box center [278, 42] width 24 height 12
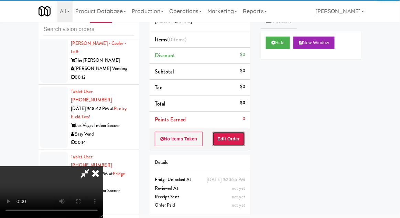
click at [237, 138] on button "Edit Order" at bounding box center [228, 139] width 33 height 14
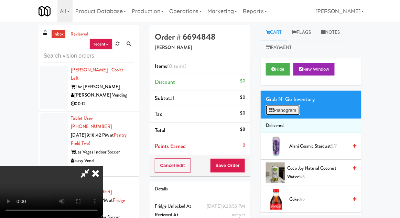
click at [294, 111] on button "Planogram" at bounding box center [283, 110] width 34 height 10
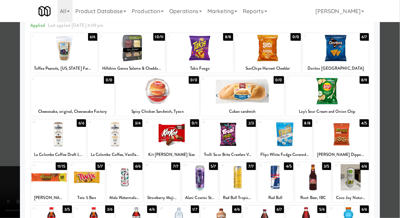
scroll to position [24, 0]
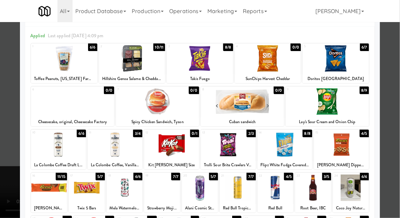
click at [46, 106] on div at bounding box center [72, 101] width 83 height 27
click at [9, 112] on div at bounding box center [200, 109] width 400 height 218
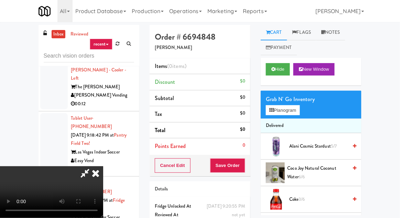
click at [251, 82] on div "Order # 6694848 [PERSON_NAME] Items (0 items ) Discount $0 Subtotal $0 Tax $0 T…" at bounding box center [200, 135] width 111 height 221
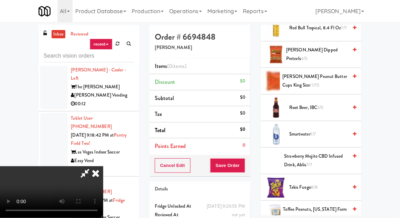
scroll to position [572, 0]
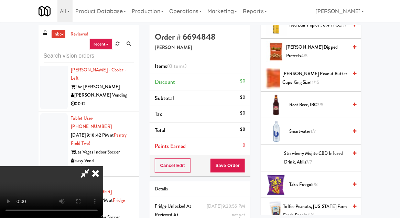
click at [320, 81] on span "[PERSON_NAME] Peanut Butter Cups King Size 11/15" at bounding box center [315, 78] width 65 height 17
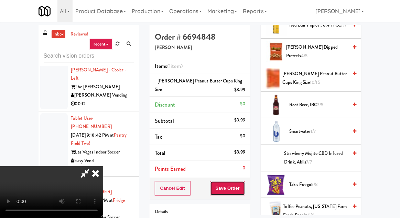
click at [244, 187] on button "Save Order" at bounding box center [227, 188] width 35 height 14
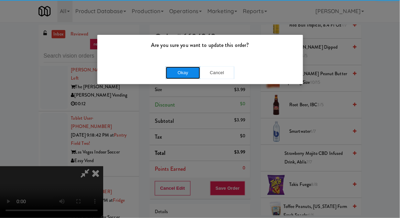
click at [182, 73] on button "Okay" at bounding box center [183, 72] width 34 height 12
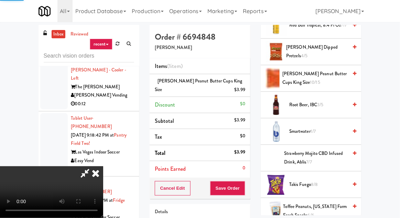
scroll to position [68, 0]
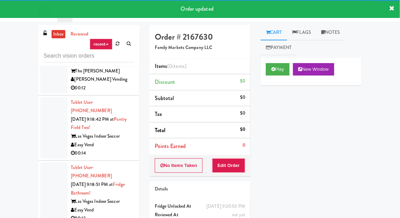
scroll to position [7822, 0]
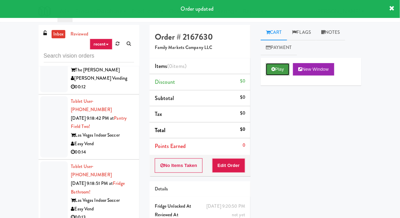
click at [277, 72] on button "Play" at bounding box center [278, 69] width 24 height 12
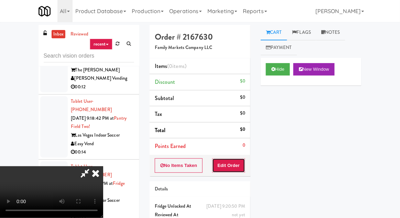
click at [238, 166] on button "Edit Order" at bounding box center [228, 165] width 33 height 14
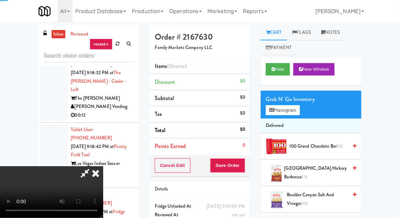
scroll to position [7789, 0]
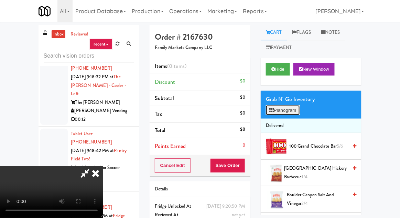
click at [285, 106] on button "Planogram" at bounding box center [283, 110] width 34 height 10
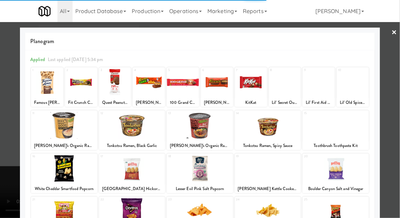
scroll to position [87, 0]
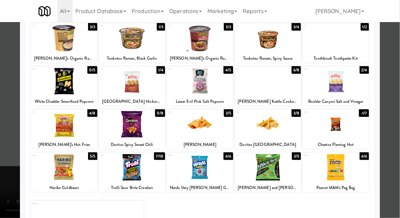
click at [351, 166] on div at bounding box center [336, 167] width 66 height 27
click at [18, 155] on div at bounding box center [200, 109] width 400 height 218
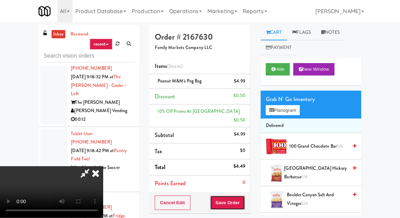
click at [244, 195] on button "Save Order" at bounding box center [227, 202] width 35 height 14
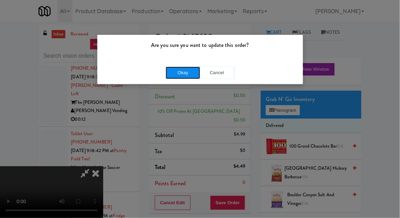
click at [168, 73] on button "Okay" at bounding box center [183, 72] width 34 height 12
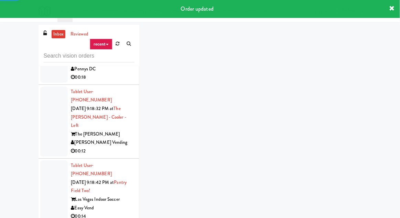
scroll to position [7734, 0]
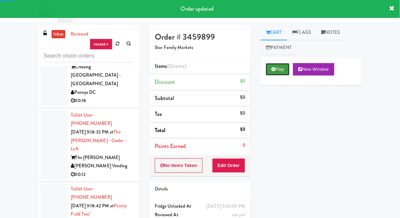
click at [280, 74] on button "Play" at bounding box center [278, 69] width 24 height 12
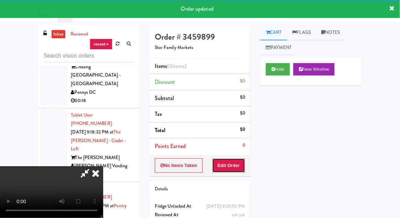
click at [240, 165] on button "Edit Order" at bounding box center [228, 165] width 33 height 14
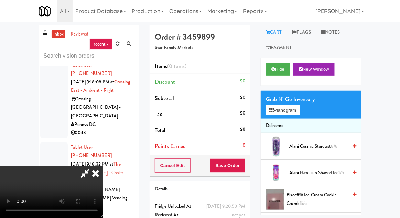
scroll to position [0, 0]
click at [279, 111] on button "Planogram" at bounding box center [283, 110] width 34 height 10
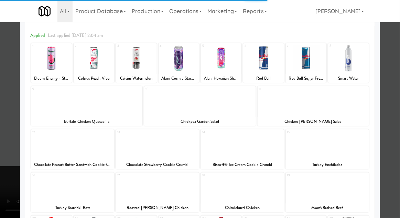
scroll to position [32, 0]
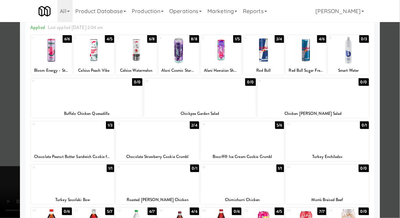
click at [50, 139] on div at bounding box center [72, 136] width 83 height 27
click at [9, 126] on div at bounding box center [200, 109] width 400 height 218
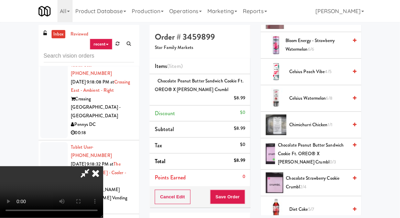
scroll to position [182, 0]
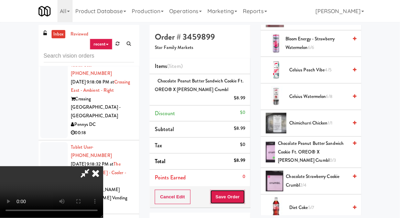
click at [244, 189] on button "Save Order" at bounding box center [227, 196] width 35 height 14
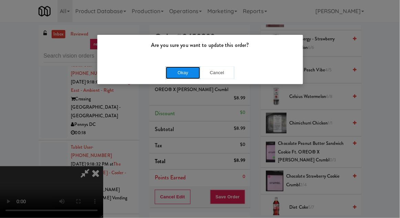
click at [178, 71] on button "Okay" at bounding box center [183, 72] width 34 height 12
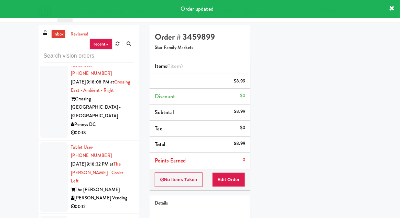
scroll to position [68, 0]
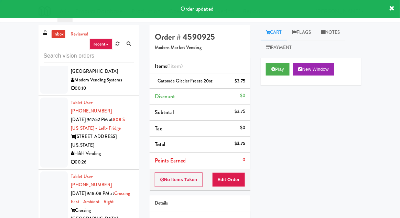
scroll to position [7589, 0]
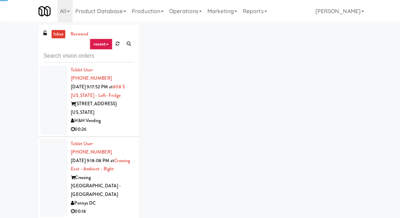
scroll to position [7619, 0]
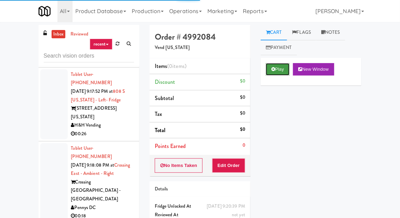
click at [274, 73] on button "Play" at bounding box center [278, 69] width 24 height 12
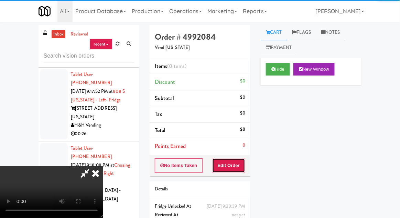
click at [239, 170] on button "Edit Order" at bounding box center [228, 165] width 33 height 14
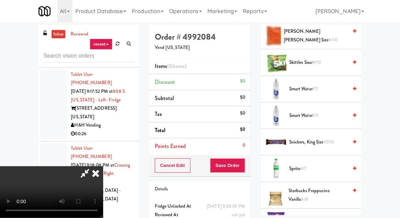
scroll to position [968, 0]
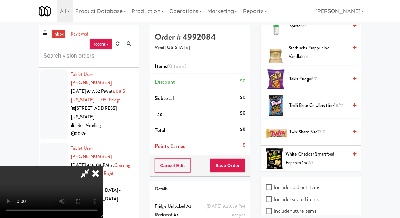
click at [310, 101] on span "Trolli Brite Crawlers (5oz) 8/11" at bounding box center [319, 105] width 59 height 9
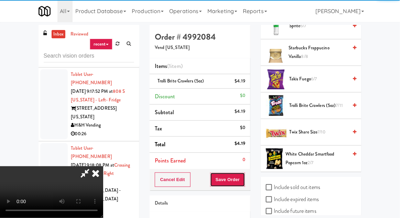
click at [244, 179] on button "Save Order" at bounding box center [227, 179] width 35 height 14
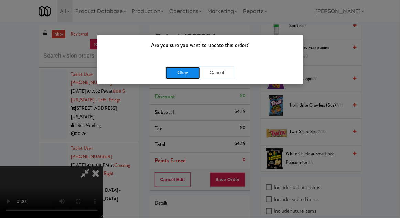
click at [175, 67] on button "Okay" at bounding box center [183, 72] width 34 height 12
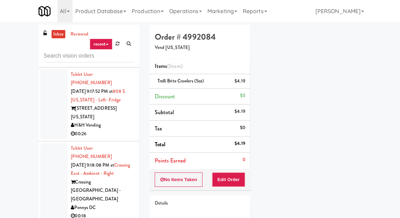
scroll to position [68, 0]
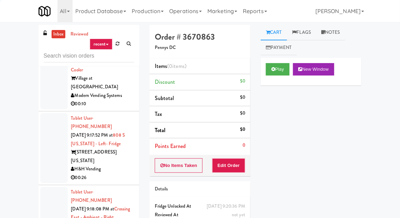
scroll to position [7574, 0]
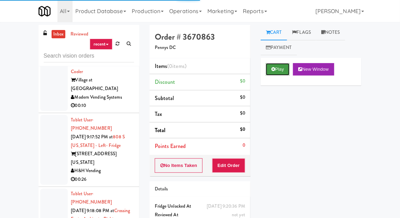
click at [267, 74] on button "Play" at bounding box center [278, 69] width 24 height 12
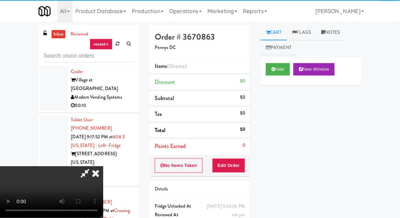
click at [234, 179] on div "Order # 3670863 Pennys DC Items (0 items ) Discount $0 Subtotal $0 Tax $0 Total…" at bounding box center [200, 135] width 111 height 221
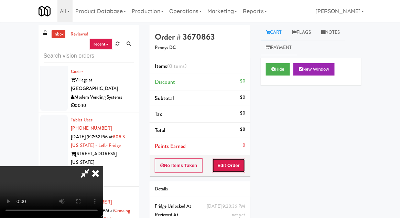
click at [238, 171] on button "Edit Order" at bounding box center [228, 165] width 33 height 14
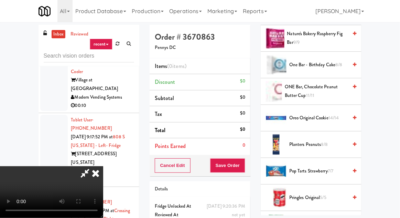
scroll to position [506, 0]
click at [337, 118] on span "14/14" at bounding box center [334, 117] width 11 height 7
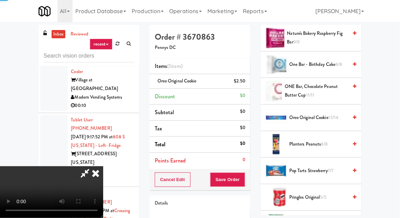
click at [342, 115] on span "Oreo Original Cookie 13/14" at bounding box center [319, 117] width 59 height 9
click at [244, 176] on button "Save Order" at bounding box center [227, 179] width 35 height 14
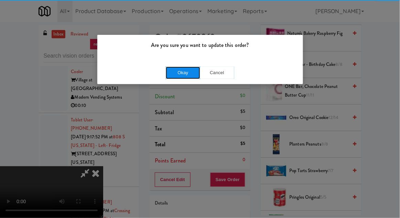
click at [179, 76] on button "Okay" at bounding box center [183, 72] width 34 height 12
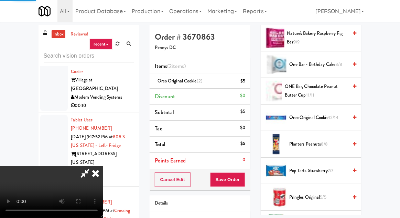
scroll to position [68, 0]
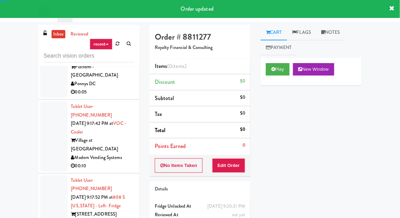
scroll to position [7511, 0]
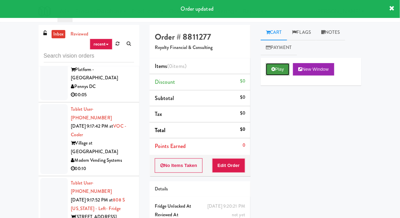
click at [272, 64] on button "Play" at bounding box center [278, 69] width 24 height 12
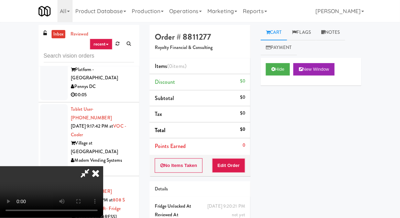
click at [223, 177] on div "Order # 8811277 Royalty Financial & Consulting Items (0 items ) Discount $0 Sub…" at bounding box center [200, 135] width 111 height 221
click at [223, 160] on button "Edit Order" at bounding box center [228, 165] width 33 height 14
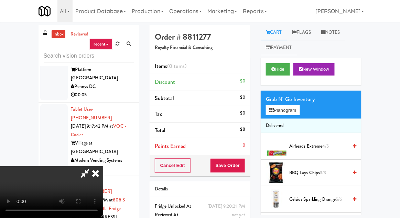
click at [400, 81] on div "inbox reviewed recent all unclear take inventory issue suspicious failed recent…" at bounding box center [200, 151] width 400 height 253
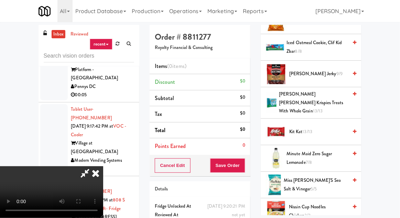
scroll to position [338, 0]
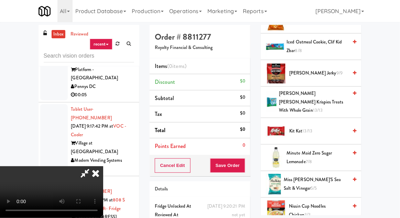
click at [331, 149] on span "Minute Maid Zero Sugar Lemonade 7/8" at bounding box center [317, 157] width 61 height 17
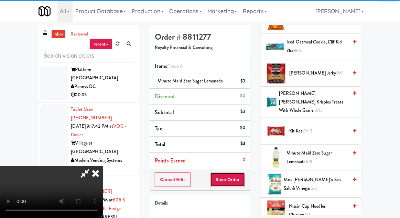
click at [243, 182] on button "Save Order" at bounding box center [227, 179] width 35 height 14
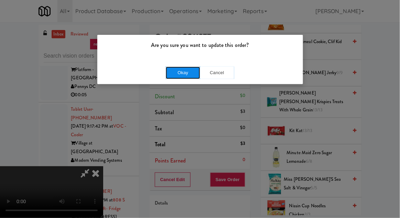
click at [168, 78] on button "Okay" at bounding box center [183, 72] width 34 height 12
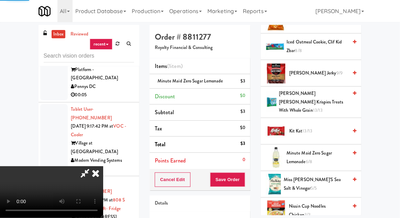
scroll to position [68, 0]
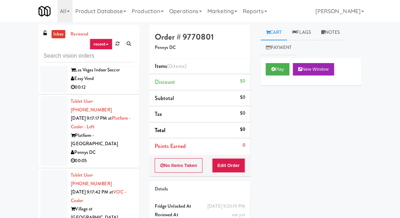
scroll to position [7445, 0]
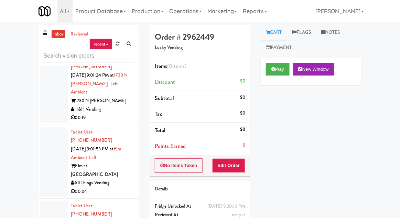
scroll to position [2981, 0]
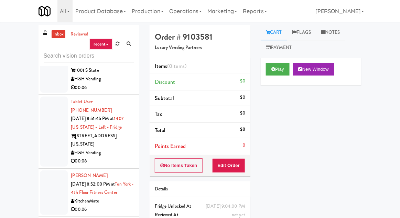
scroll to position [2261, 0]
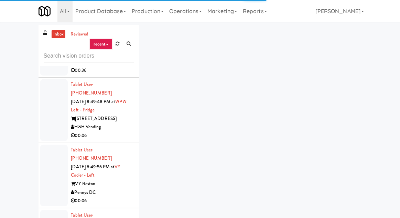
scroll to position [1943, 0]
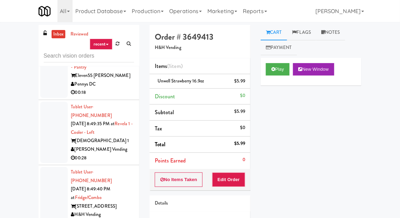
scroll to position [1794, 0]
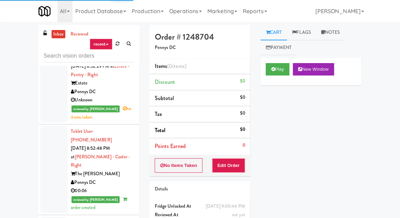
scroll to position [2604, 0]
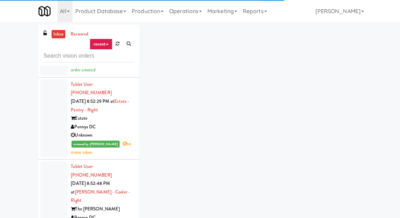
scroll to position [2546, 0]
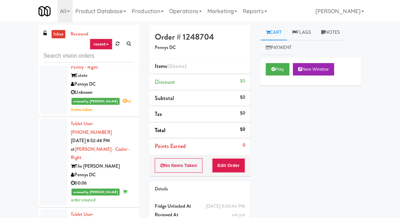
scroll to position [2607, 0]
click at [272, 73] on button "Play" at bounding box center [278, 69] width 24 height 12
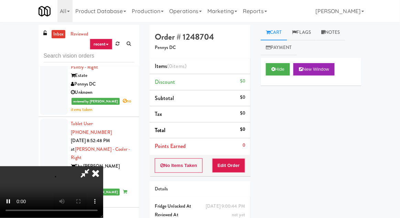
click at [234, 148] on li "Points Earned 0" at bounding box center [200, 146] width 101 height 16
click at [226, 163] on button "Edit Order" at bounding box center [228, 165] width 33 height 14
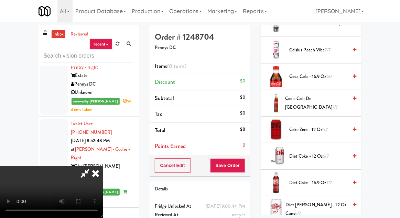
scroll to position [205, 0]
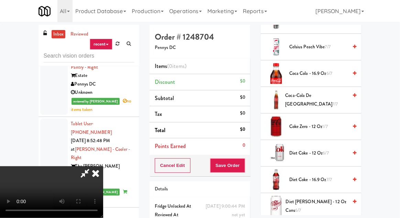
click at [336, 153] on span "Diet Coke - 12 oz 6/7" at bounding box center [319, 153] width 59 height 9
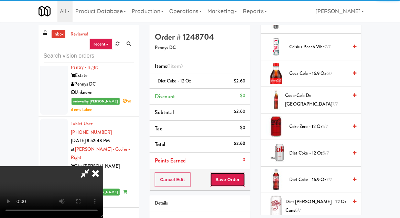
click at [241, 175] on button "Save Order" at bounding box center [227, 179] width 35 height 14
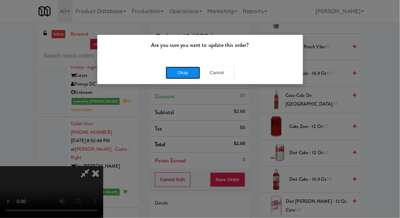
click at [182, 75] on button "Okay" at bounding box center [183, 72] width 34 height 12
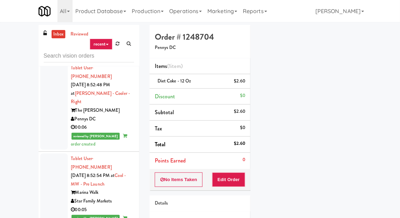
scroll to position [2666, 0]
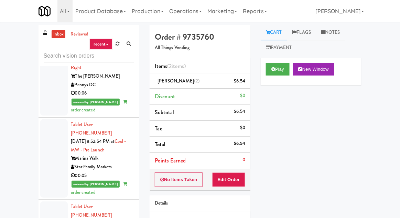
scroll to position [2723, 0]
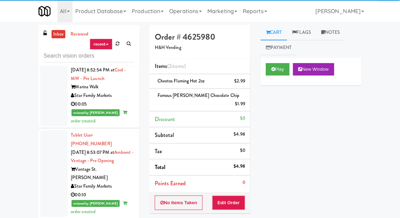
scroll to position [2769, 0]
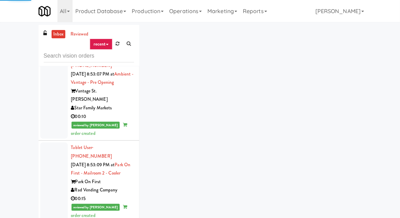
scroll to position [2886, 0]
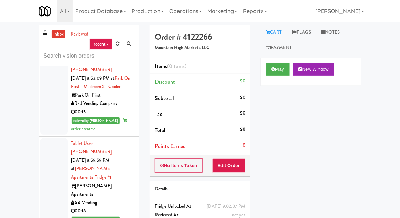
scroll to position [2931, 0]
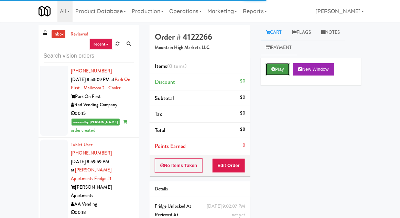
click at [284, 68] on button "Play" at bounding box center [278, 69] width 24 height 12
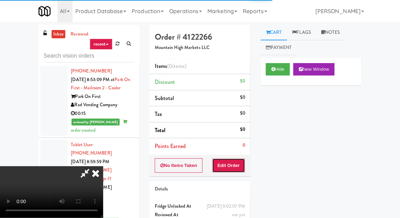
click at [239, 171] on button "Edit Order" at bounding box center [228, 165] width 33 height 14
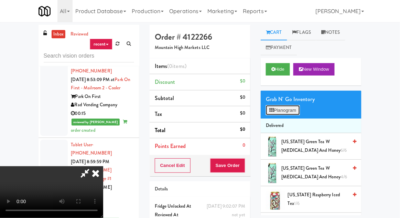
click at [283, 109] on button "Planogram" at bounding box center [283, 110] width 34 height 10
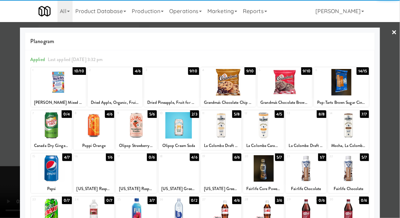
click at [356, 130] on div at bounding box center [348, 125] width 41 height 27
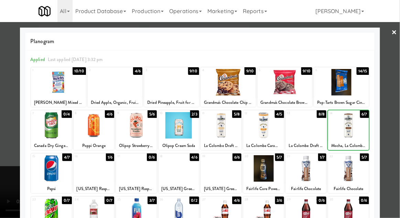
click at [395, 100] on div at bounding box center [200, 109] width 400 height 218
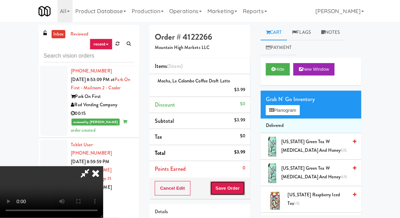
click at [244, 183] on button "Save Order" at bounding box center [227, 188] width 35 height 14
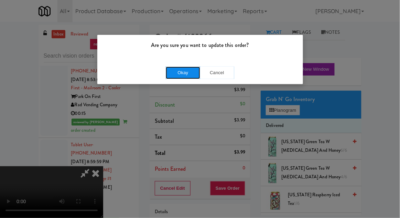
click at [192, 67] on button "Okay" at bounding box center [183, 72] width 34 height 12
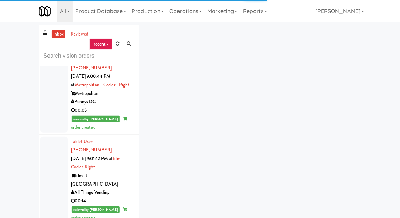
scroll to position [3115, 0]
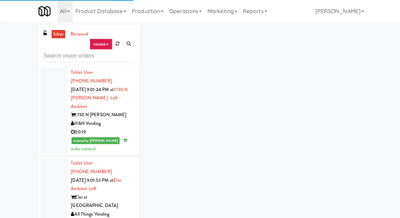
scroll to position [3275, 0]
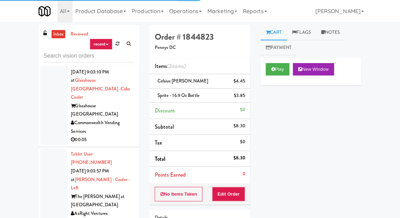
scroll to position [3841, 0]
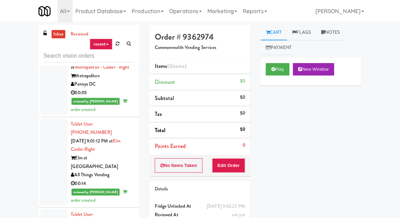
scroll to position [3118, 0]
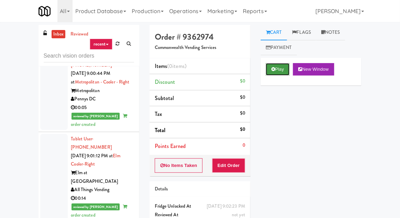
click at [280, 67] on button "Play" at bounding box center [278, 69] width 24 height 12
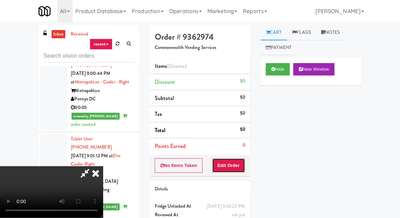
click at [234, 165] on button "Edit Order" at bounding box center [228, 165] width 33 height 14
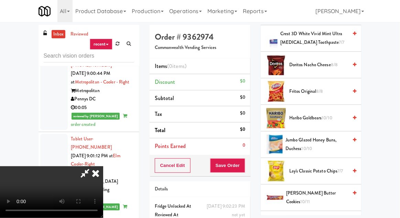
scroll to position [428, 0]
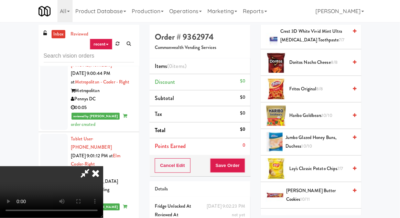
click at [319, 164] on span "Lay's Classic Potato Chips 7/7" at bounding box center [319, 168] width 59 height 9
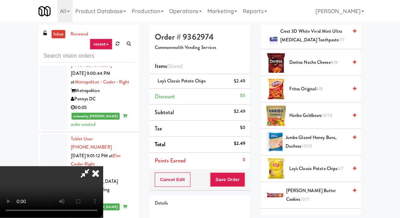
scroll to position [0, 0]
click at [315, 165] on span "Lay's Classic Potato Chips 6/7" at bounding box center [319, 168] width 59 height 9
click at [245, 177] on button "Save Order" at bounding box center [227, 179] width 35 height 14
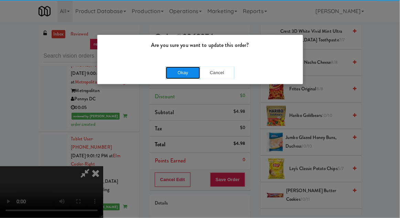
click at [186, 70] on button "Okay" at bounding box center [183, 72] width 34 height 12
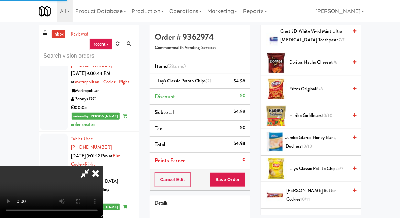
scroll to position [68, 0]
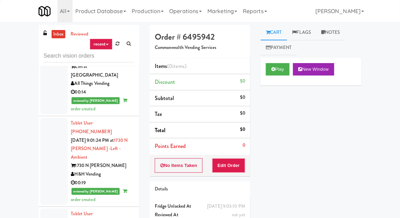
scroll to position [3228, 0]
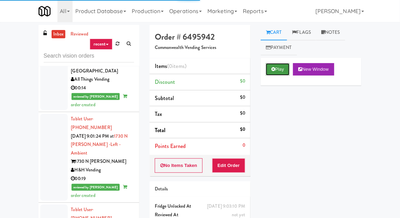
click at [274, 71] on icon at bounding box center [274, 69] width 4 height 4
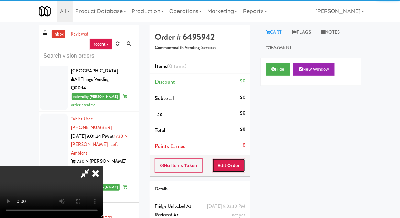
click at [234, 162] on button "Edit Order" at bounding box center [228, 165] width 33 height 14
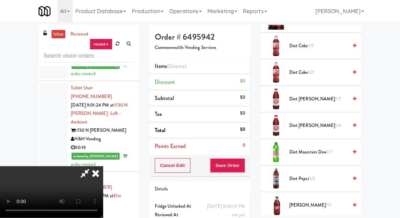
scroll to position [446, 0]
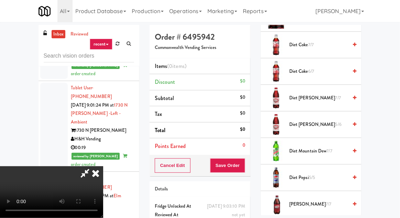
click at [315, 94] on span "Diet [PERSON_NAME] 7/7" at bounding box center [319, 98] width 59 height 9
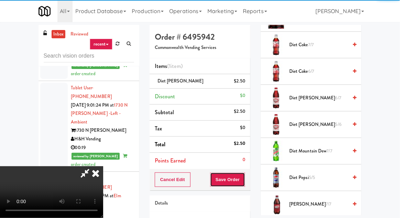
click at [244, 175] on button "Save Order" at bounding box center [227, 179] width 35 height 14
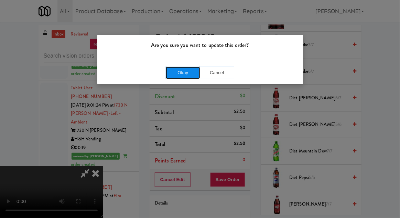
click at [190, 77] on button "Okay" at bounding box center [183, 72] width 34 height 12
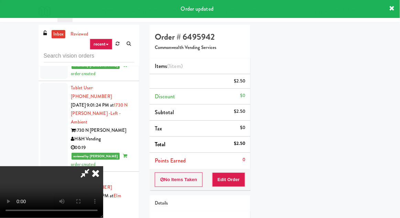
scroll to position [68, 0]
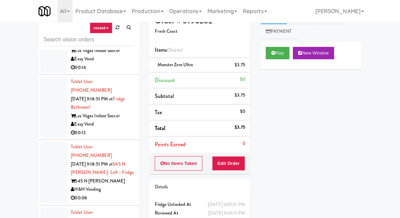
scroll to position [27, 0]
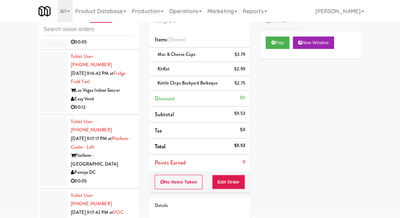
scroll to position [7989, 0]
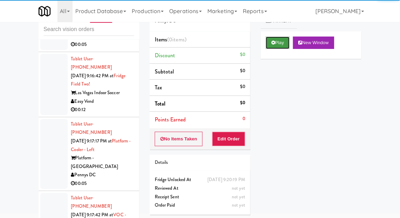
click at [273, 48] on button "Play" at bounding box center [278, 42] width 24 height 12
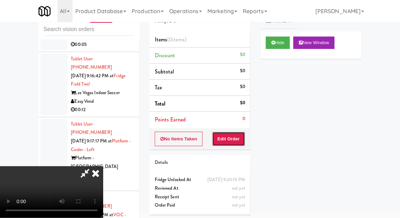
click at [227, 133] on button "Edit Order" at bounding box center [228, 139] width 33 height 14
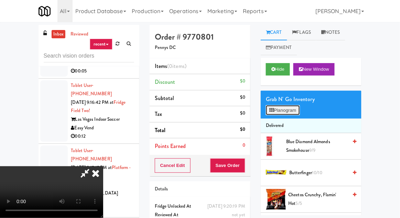
click at [296, 109] on button "Planogram" at bounding box center [283, 110] width 34 height 10
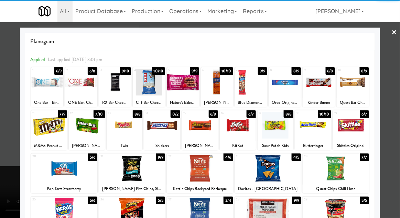
click at [244, 132] on div at bounding box center [238, 125] width 36 height 27
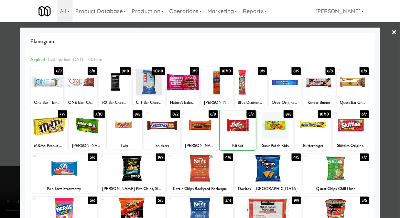
click at [13, 94] on div at bounding box center [200, 109] width 400 height 218
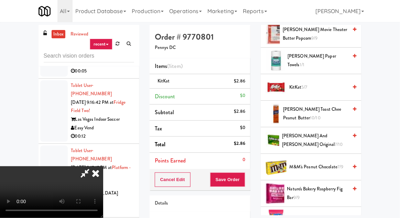
scroll to position [350, 0]
click at [348, 86] on div "KitKat 5/7" at bounding box center [322, 87] width 70 height 9
click at [346, 84] on span "KitKat 4/7" at bounding box center [319, 87] width 59 height 9
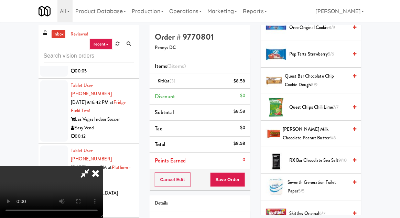
scroll to position [650, 0]
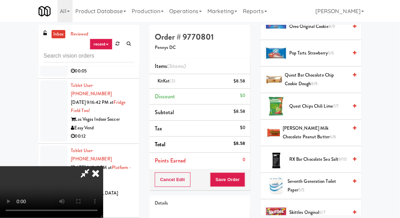
click at [339, 134] on span "[PERSON_NAME] Milk Chocolate Peanut Butter 6/8" at bounding box center [315, 132] width 65 height 17
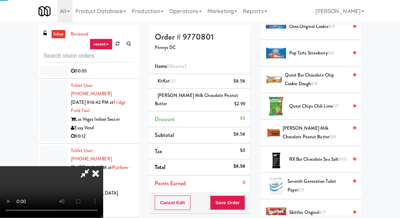
click at [340, 132] on span "[PERSON_NAME] Milk Chocolate Peanut Butter 5/8" at bounding box center [315, 132] width 65 height 17
click at [338, 133] on span "[PERSON_NAME] Milk Chocolate Peanut Butter 4/8" at bounding box center [315, 132] width 65 height 17
click at [245, 203] on button "Save Order" at bounding box center [227, 202] width 35 height 14
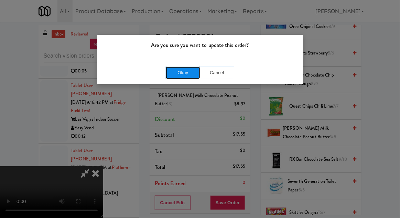
click at [177, 72] on button "Okay" at bounding box center [183, 72] width 34 height 12
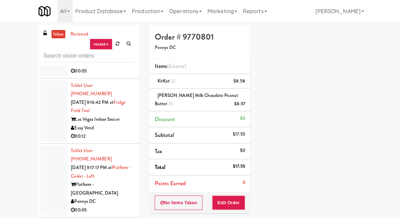
scroll to position [68, 0]
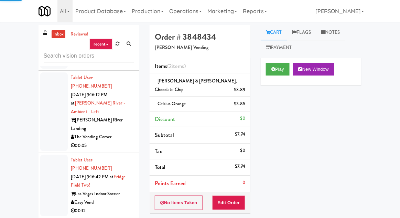
scroll to position [7916, 0]
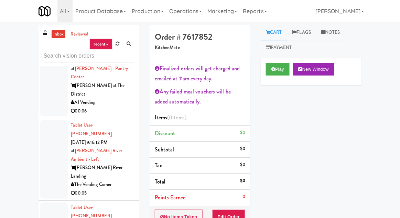
scroll to position [7867, 0]
click at [276, 69] on button "Play" at bounding box center [278, 69] width 24 height 12
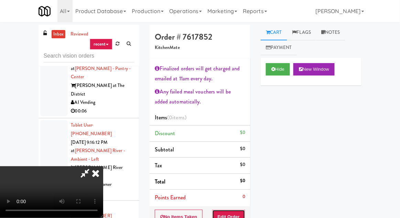
click at [240, 211] on button "Edit Order" at bounding box center [228, 216] width 33 height 14
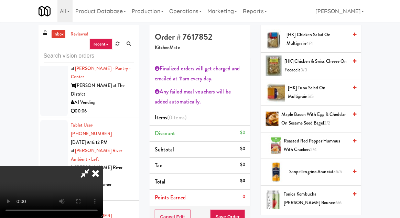
scroll to position [245, 0]
click at [317, 142] on span "Roasted Red Pepper Hummus with Crackers 2/4" at bounding box center [316, 145] width 64 height 17
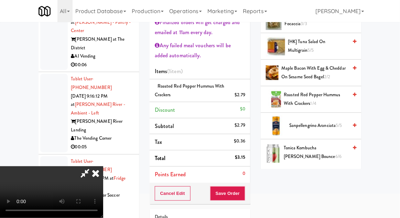
scroll to position [46, 0]
click at [245, 191] on button "Save Order" at bounding box center [227, 193] width 35 height 14
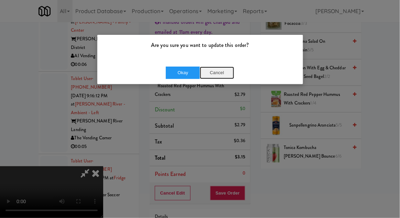
click at [219, 77] on button "Cancel" at bounding box center [217, 72] width 34 height 12
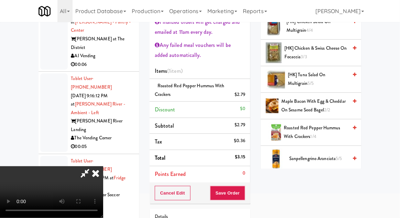
scroll to position [212, 0]
click at [347, 77] on span "[HK] Tuna Salad on Multigrain 5/5" at bounding box center [318, 79] width 60 height 17
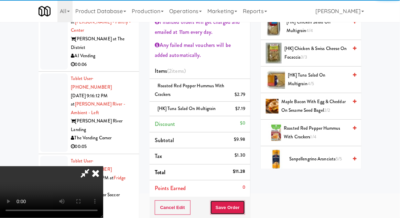
click at [244, 203] on button "Save Order" at bounding box center [227, 207] width 35 height 14
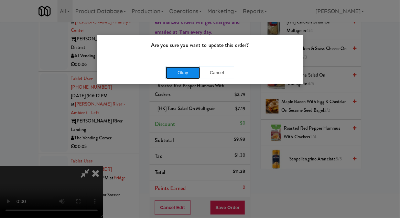
click at [173, 70] on button "Okay" at bounding box center [183, 72] width 34 height 12
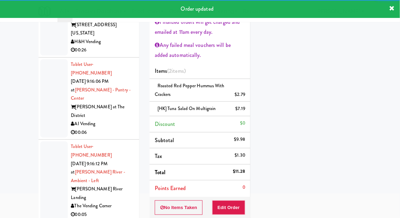
scroll to position [7799, 0]
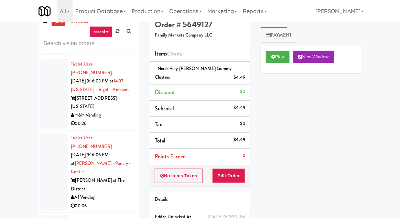
scroll to position [6, 0]
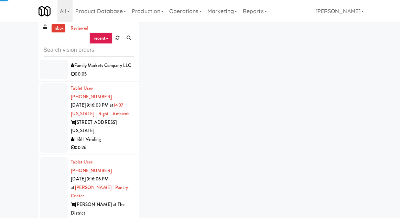
scroll to position [7724, 0]
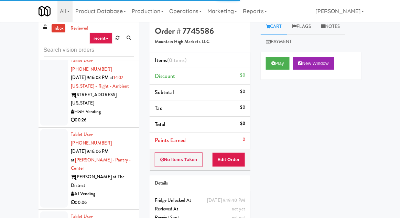
scroll to position [7770, 0]
click at [284, 57] on button "Play" at bounding box center [278, 63] width 24 height 12
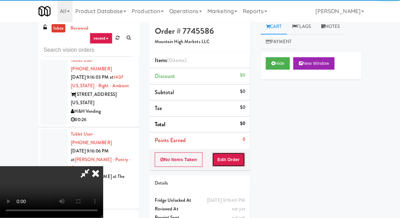
click at [235, 159] on button "Edit Order" at bounding box center [228, 159] width 33 height 14
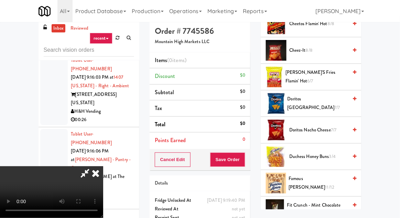
scroll to position [115, 0]
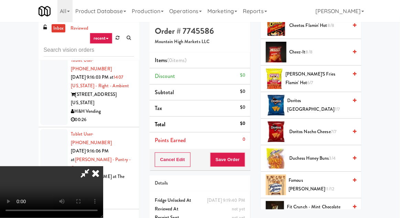
click at [313, 79] on span "6/7" at bounding box center [310, 82] width 6 height 7
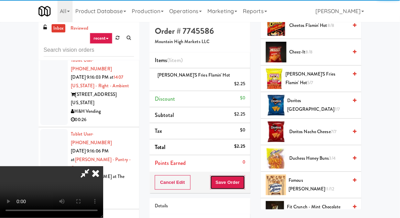
click at [244, 175] on button "Save Order" at bounding box center [227, 182] width 35 height 14
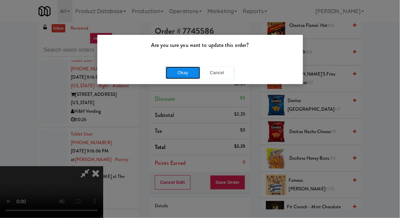
click at [187, 74] on button "Okay" at bounding box center [183, 72] width 34 height 12
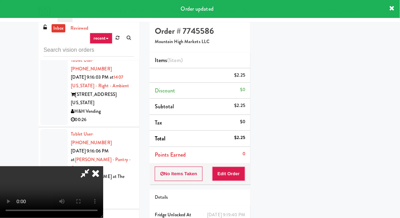
scroll to position [68, 0]
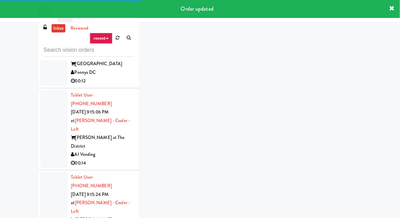
scroll to position [7570, 0]
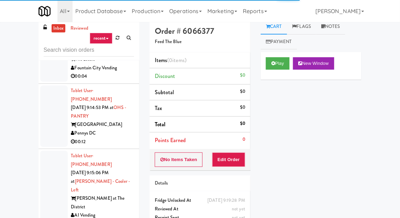
scroll to position [7513, 0]
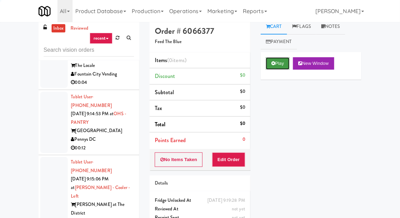
click at [280, 62] on button "Play" at bounding box center [278, 63] width 24 height 12
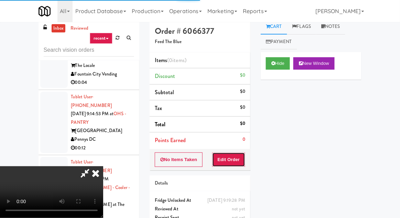
click at [233, 155] on button "Edit Order" at bounding box center [228, 159] width 33 height 14
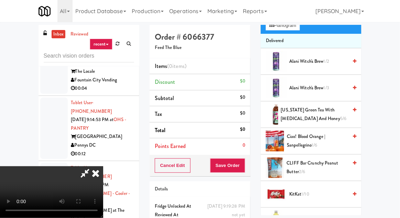
scroll to position [116, 0]
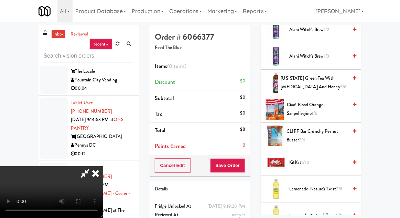
click at [335, 130] on span "CLIFF Bar Crunchy Peanut Butter 2/6" at bounding box center [317, 135] width 61 height 17
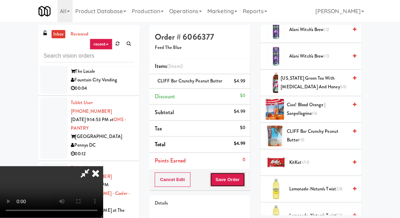
click at [245, 177] on button "Save Order" at bounding box center [227, 179] width 35 height 14
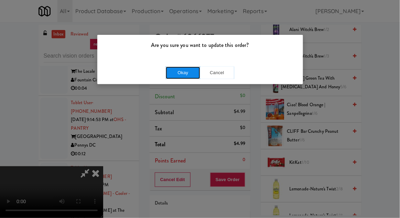
click at [173, 76] on button "Okay" at bounding box center [183, 72] width 34 height 12
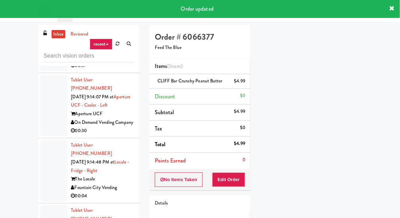
scroll to position [7396, 0]
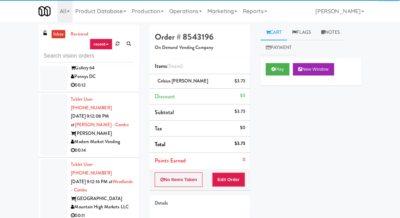
scroll to position [6205, 0]
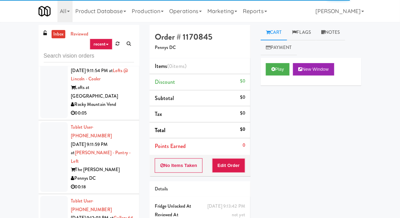
scroll to position [6017, 0]
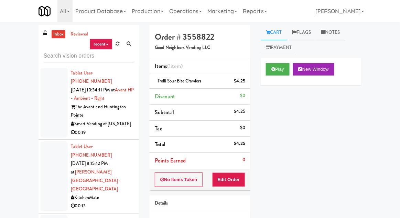
scroll to position [6017, 0]
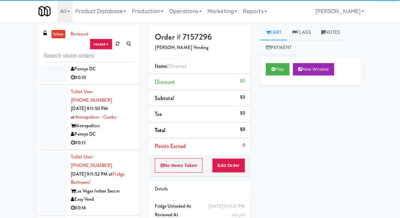
scroll to position [5872, 0]
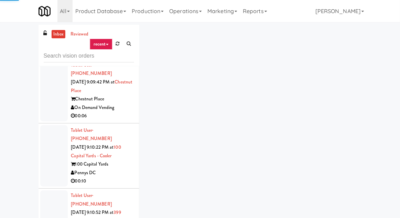
scroll to position [5552, 0]
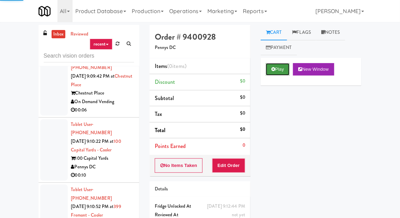
click at [276, 73] on button "Play" at bounding box center [278, 69] width 24 height 12
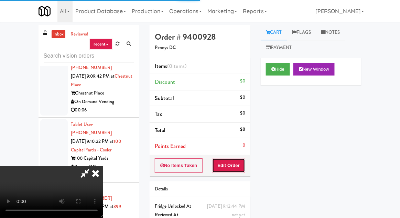
click at [235, 162] on button "Edit Order" at bounding box center [228, 165] width 33 height 14
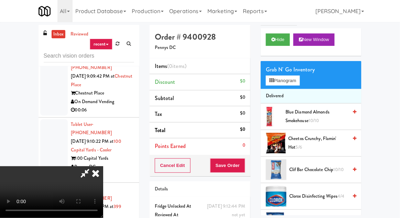
scroll to position [30, 0]
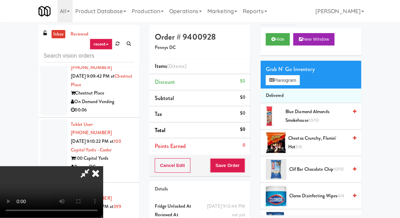
click at [322, 143] on span "Cheetos Crunchy, Flamin' Hot 5/6" at bounding box center [319, 142] width 60 height 17
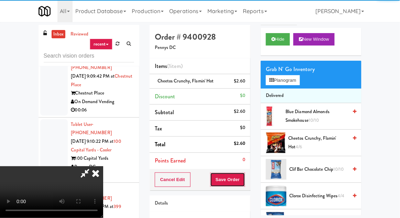
click at [244, 176] on button "Save Order" at bounding box center [227, 179] width 35 height 14
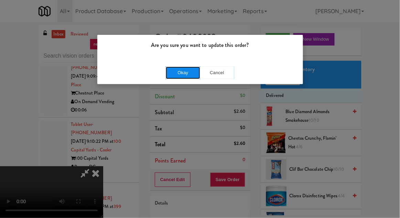
click at [185, 76] on button "Okay" at bounding box center [183, 72] width 34 height 12
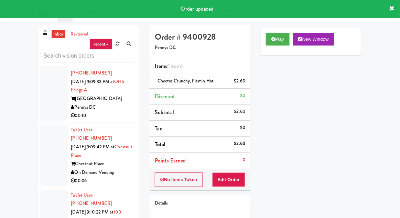
scroll to position [5450, 0]
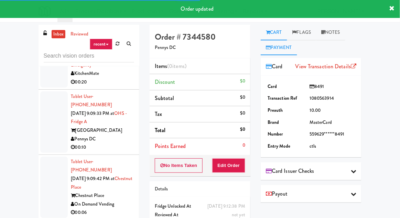
click at [278, 30] on link "Cart" at bounding box center [274, 32] width 27 height 15
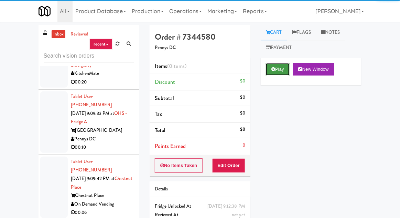
click at [277, 63] on button "Play" at bounding box center [278, 69] width 24 height 12
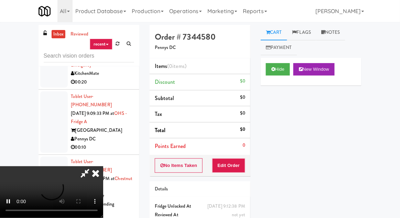
click at [239, 154] on div "Items (0 items ) Discount $0 Subtotal $0 Tax $0 Total $0 Points Earned 0" at bounding box center [200, 106] width 101 height 96
click at [238, 162] on button "Edit Order" at bounding box center [228, 165] width 33 height 14
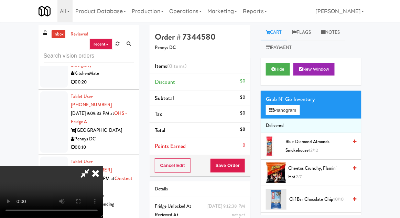
click at [287, 119] on li "Delivered" at bounding box center [311, 125] width 101 height 14
click at [293, 111] on button "Planogram" at bounding box center [283, 110] width 34 height 10
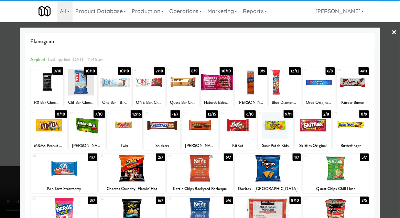
click at [325, 91] on div at bounding box center [319, 82] width 32 height 27
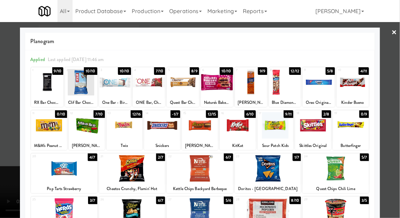
click at [394, 69] on div at bounding box center [200, 109] width 400 height 218
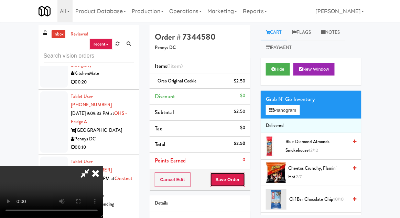
click at [245, 180] on button "Save Order" at bounding box center [227, 179] width 35 height 14
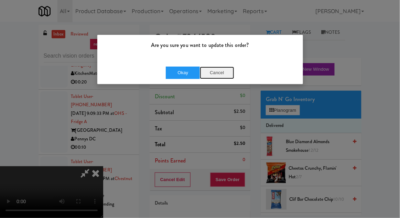
click at [224, 73] on button "Cancel" at bounding box center [217, 72] width 34 height 12
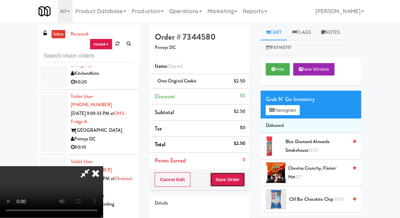
click at [245, 178] on button "Save Order" at bounding box center [227, 179] width 35 height 14
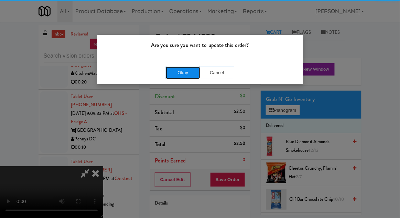
click at [181, 69] on button "Okay" at bounding box center [183, 72] width 34 height 12
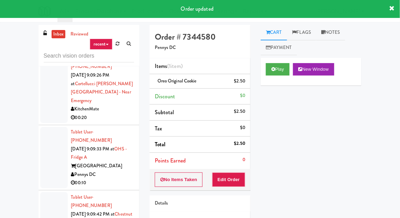
scroll to position [5402, 0]
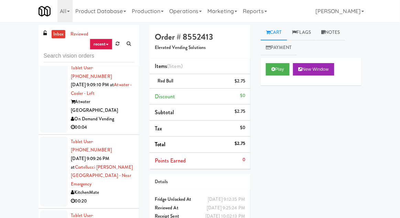
scroll to position [5331, 0]
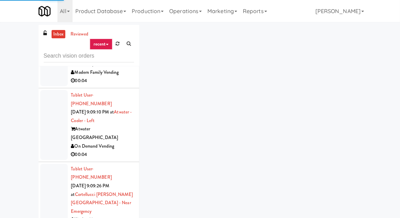
scroll to position [5304, 0]
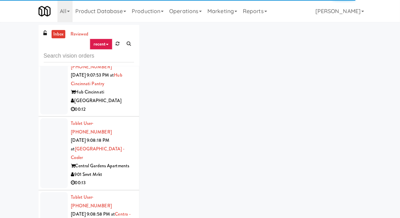
scroll to position [5154, 0]
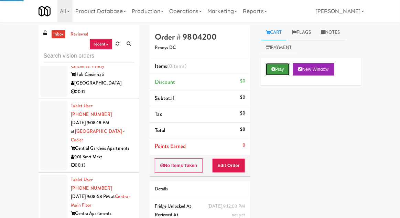
click at [277, 73] on button "Play" at bounding box center [278, 69] width 24 height 12
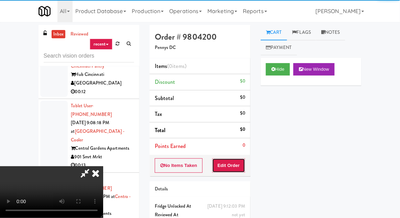
click at [238, 167] on button "Edit Order" at bounding box center [228, 165] width 33 height 14
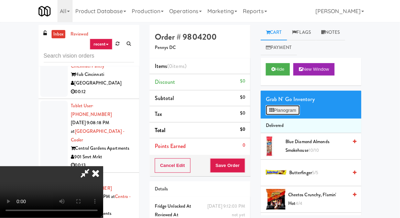
click at [292, 113] on button "Planogram" at bounding box center [283, 110] width 34 height 10
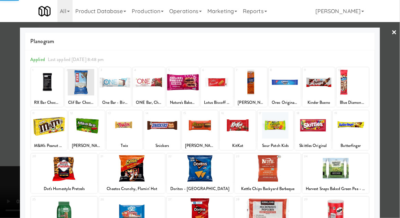
scroll to position [87, 0]
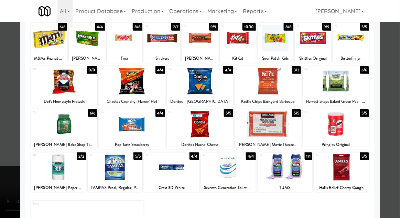
click at [286, 132] on div at bounding box center [268, 124] width 66 height 27
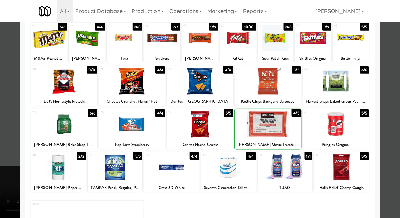
click at [8, 137] on div at bounding box center [200, 109] width 400 height 218
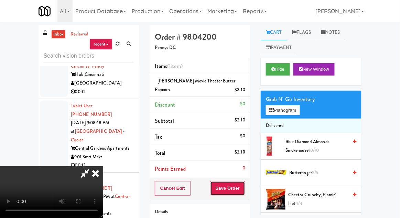
click at [244, 189] on button "Save Order" at bounding box center [227, 188] width 35 height 14
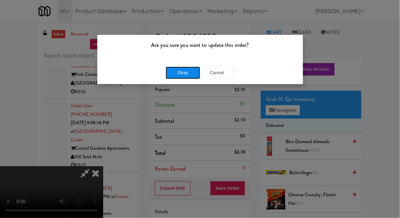
click at [172, 71] on button "Okay" at bounding box center [183, 72] width 34 height 12
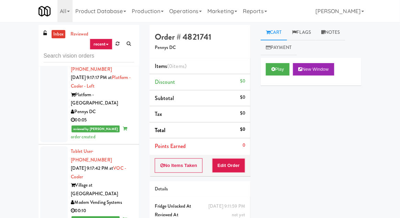
scroll to position [9152, 0]
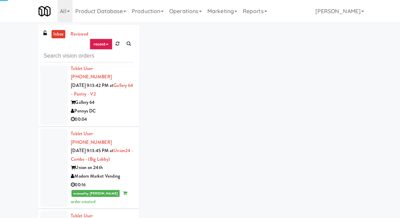
scroll to position [7430, 0]
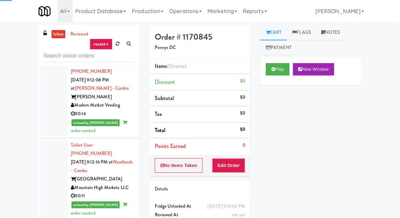
scroll to position [6256, 0]
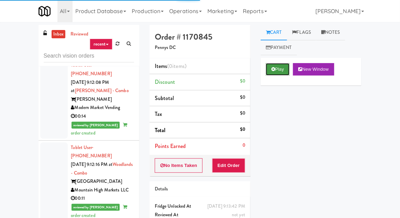
click at [275, 71] on icon at bounding box center [274, 69] width 4 height 4
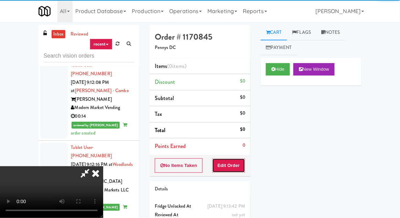
click at [243, 159] on button "Edit Order" at bounding box center [228, 165] width 33 height 14
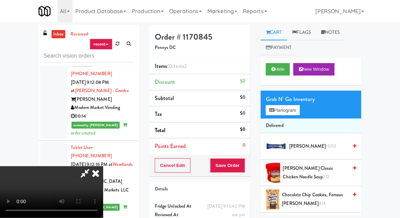
scroll to position [25, 0]
click at [290, 109] on button "Planogram" at bounding box center [283, 110] width 34 height 10
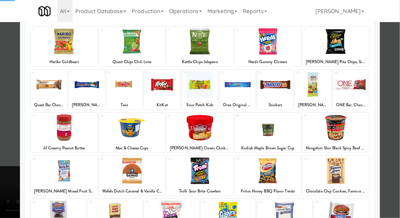
scroll to position [87, 0]
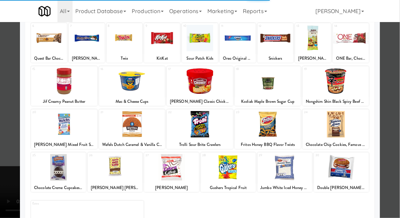
click at [291, 175] on div at bounding box center [285, 167] width 55 height 27
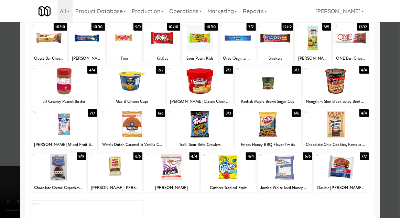
click at [293, 171] on div at bounding box center [285, 167] width 55 height 27
click at [293, 174] on div at bounding box center [285, 167] width 55 height 27
click at [16, 141] on div at bounding box center [200, 109] width 400 height 218
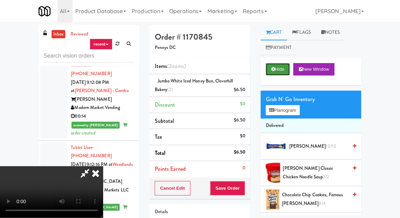
click at [273, 67] on icon at bounding box center [274, 69] width 4 height 4
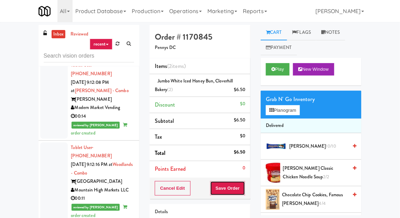
click at [231, 182] on button "Save Order" at bounding box center [227, 188] width 35 height 14
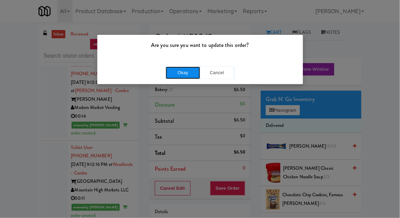
click at [169, 76] on button "Okay" at bounding box center [183, 72] width 34 height 12
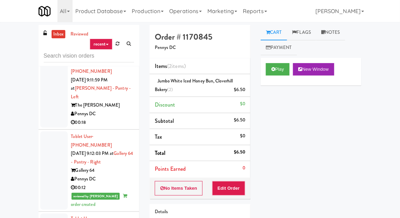
scroll to position [6103, 0]
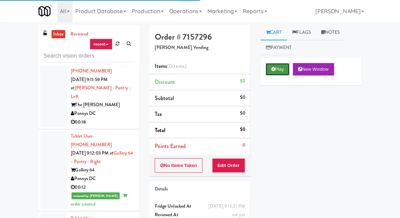
click at [279, 65] on button "Play" at bounding box center [278, 69] width 24 height 12
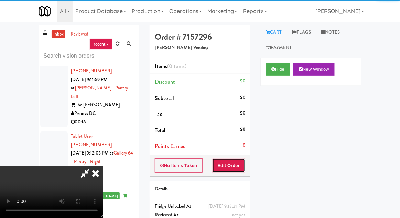
click at [235, 168] on button "Edit Order" at bounding box center [228, 165] width 33 height 14
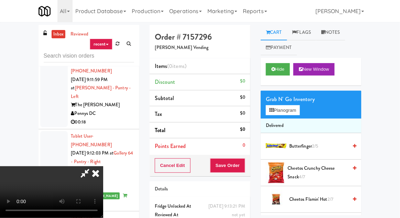
scroll to position [25, 0]
click at [287, 109] on button "Planogram" at bounding box center [283, 110] width 34 height 10
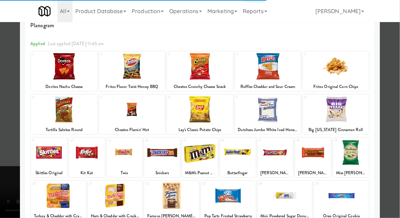
scroll to position [17, 0]
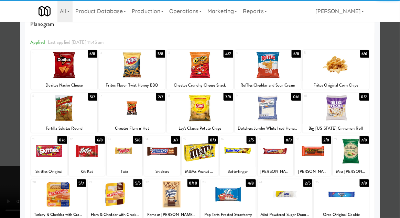
click at [59, 192] on div at bounding box center [58, 194] width 55 height 27
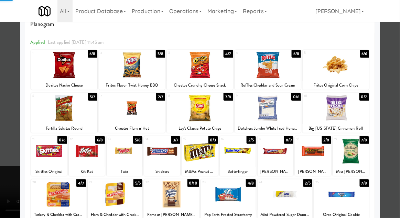
click at [6, 152] on div at bounding box center [200, 109] width 400 height 218
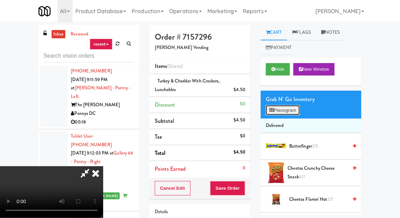
click at [280, 110] on button "Planogram" at bounding box center [283, 110] width 34 height 10
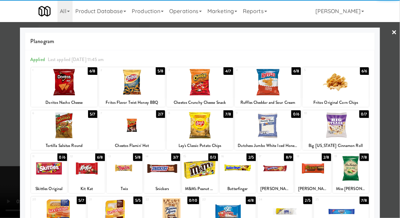
click at [363, 173] on div at bounding box center [351, 168] width 36 height 27
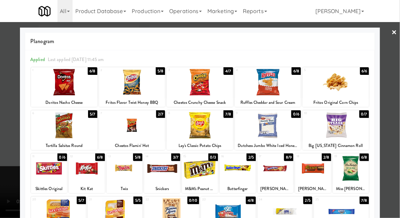
click at [397, 137] on div at bounding box center [200, 109] width 400 height 218
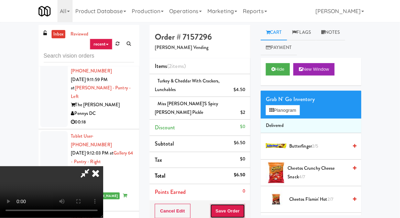
click at [244, 203] on button "Save Order" at bounding box center [227, 210] width 35 height 14
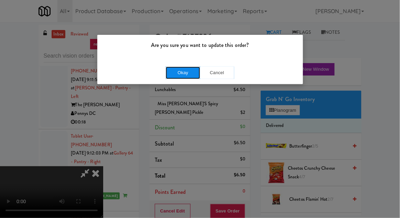
click at [166, 76] on button "Okay" at bounding box center [183, 72] width 34 height 12
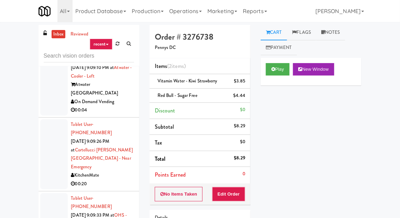
scroll to position [5348, 0]
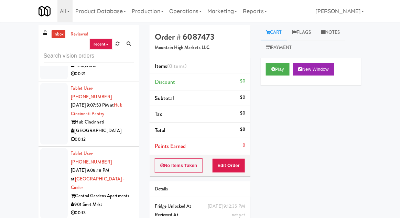
scroll to position [5105, 0]
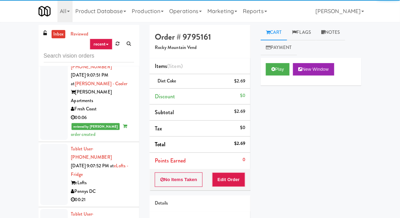
scroll to position [4981, 0]
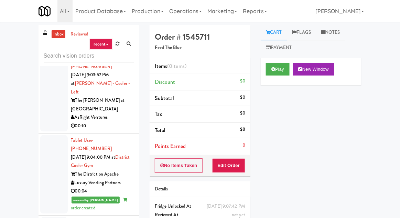
scroll to position [3946, 0]
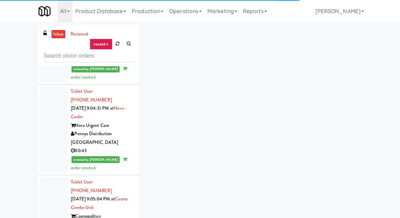
scroll to position [4154, 0]
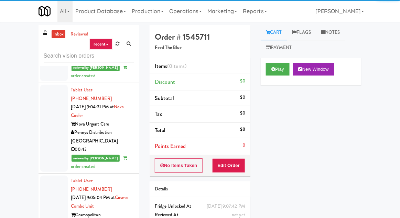
click at [287, 59] on div "Play New Window" at bounding box center [311, 72] width 101 height 28
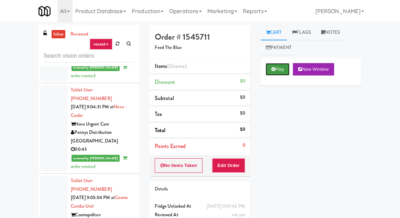
click at [271, 74] on button "Play" at bounding box center [278, 69] width 24 height 12
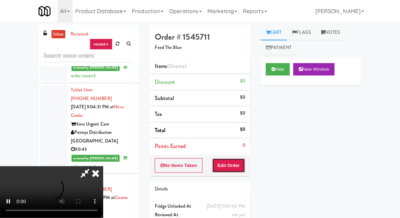
click at [233, 163] on button "Edit Order" at bounding box center [228, 165] width 33 height 14
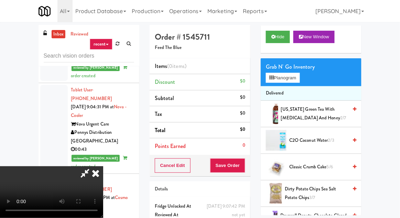
scroll to position [38, 0]
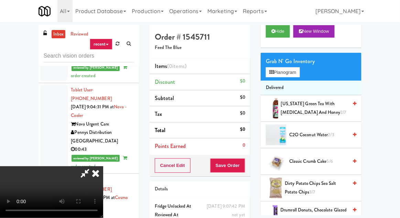
click at [335, 136] on span "2/3" at bounding box center [331, 134] width 6 height 7
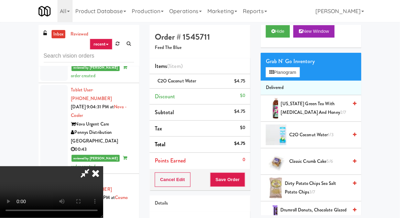
scroll to position [25, 0]
click at [243, 178] on button "Save Order" at bounding box center [227, 179] width 35 height 14
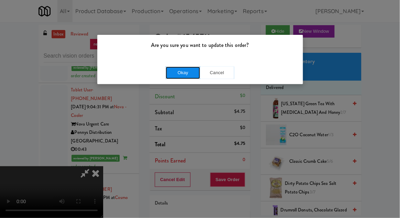
click at [174, 76] on button "Okay" at bounding box center [183, 72] width 34 height 12
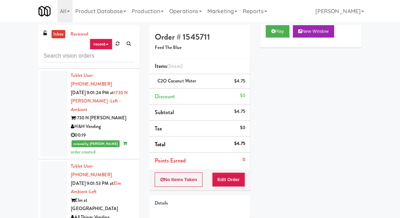
scroll to position [3290, 0]
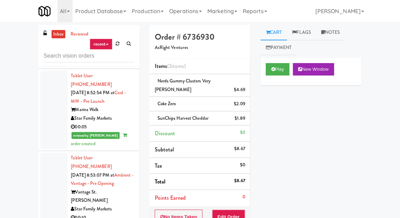
scroll to position [2737, 0]
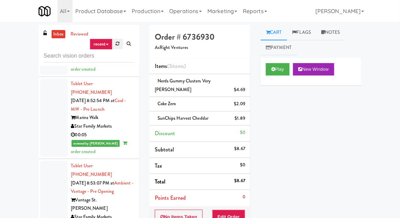
click at [114, 45] on link at bounding box center [118, 44] width 11 height 10
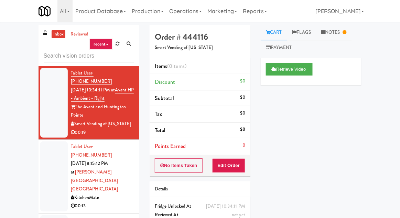
click at [55, 151] on div at bounding box center [54, 176] width 28 height 70
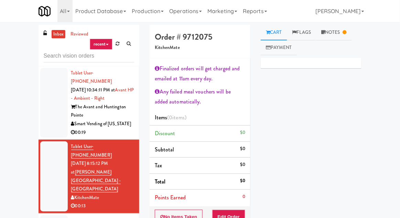
click at [55, 98] on div at bounding box center [54, 103] width 28 height 70
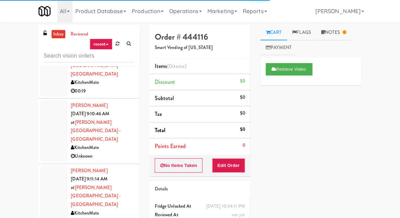
click at [48, 165] on div at bounding box center [54, 195] width 28 height 61
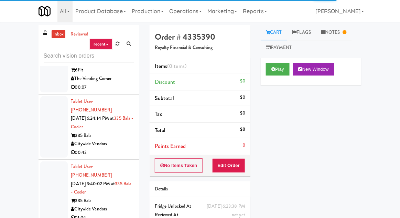
scroll to position [1073, 0]
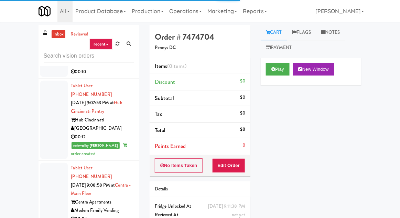
scroll to position [1429, 0]
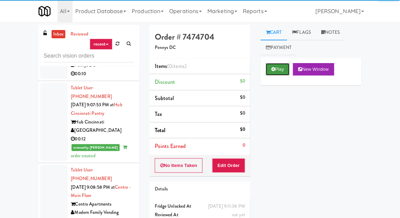
click at [276, 69] on button "Play" at bounding box center [278, 69] width 24 height 12
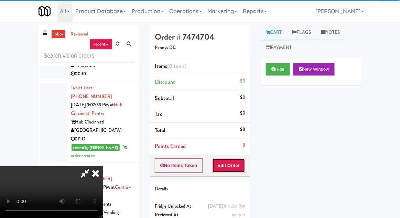
click at [233, 159] on button "Edit Order" at bounding box center [228, 165] width 33 height 14
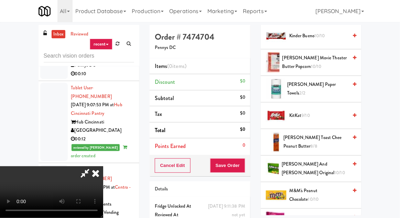
scroll to position [349, 0]
click at [335, 63] on span "Kirkland Movie Theater Butter Popcorn 10/10" at bounding box center [316, 62] width 66 height 17
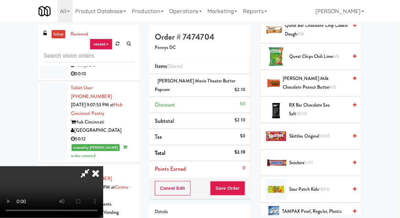
scroll to position [720, 0]
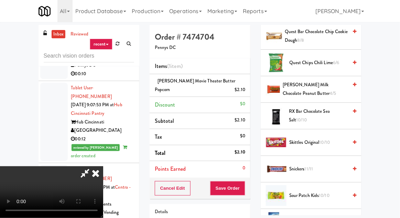
click at [318, 82] on span "Reese's Milk Chocolate Peanut Butter 4/5" at bounding box center [315, 89] width 65 height 17
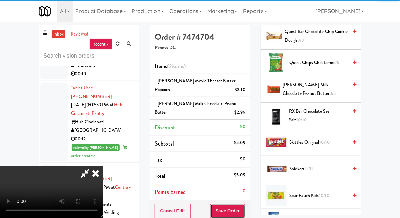
click at [245, 208] on button "Save Order" at bounding box center [227, 210] width 35 height 14
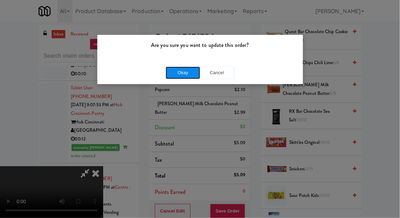
click at [176, 67] on button "Okay" at bounding box center [183, 72] width 34 height 12
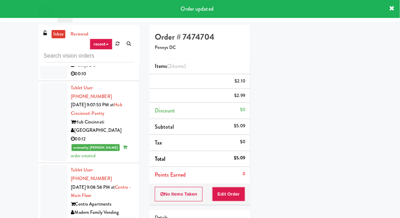
scroll to position [68, 0]
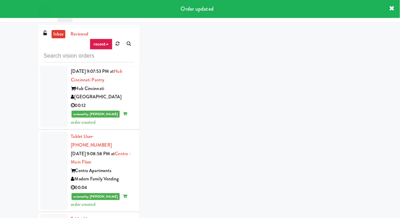
scroll to position [1479, 0]
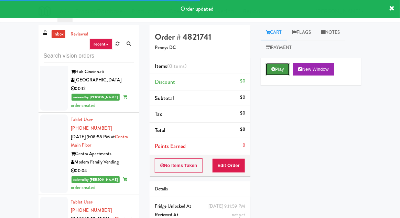
click at [268, 72] on button "Play" at bounding box center [278, 69] width 24 height 12
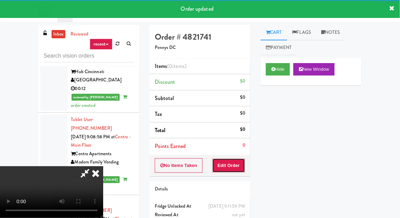
click at [232, 169] on button "Edit Order" at bounding box center [228, 165] width 33 height 14
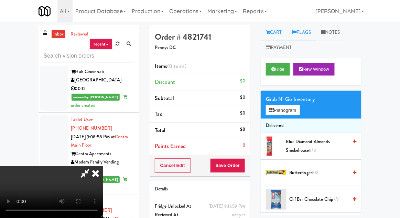
click at [303, 39] on link "Flags" at bounding box center [301, 32] width 29 height 15
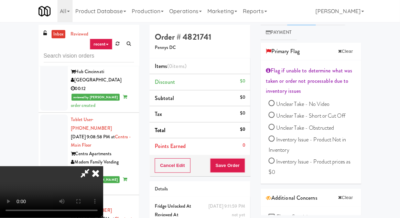
scroll to position [0, 0]
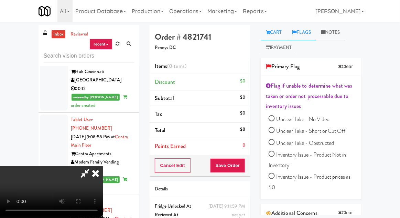
click at [273, 36] on link "Cart" at bounding box center [274, 32] width 27 height 15
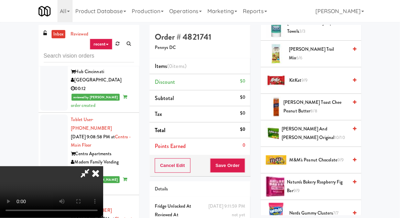
scroll to position [368, 0]
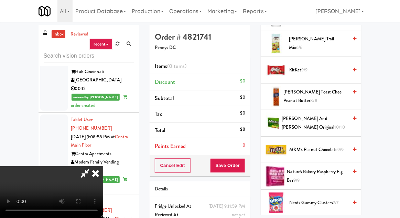
click at [337, 66] on span "KitKat 9/9" at bounding box center [319, 70] width 59 height 9
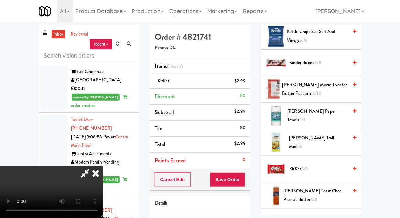
scroll to position [268, 0]
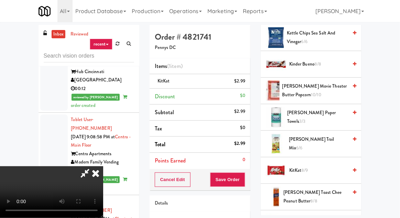
click at [335, 60] on span "Kinder Bueno 8/8" at bounding box center [319, 64] width 59 height 9
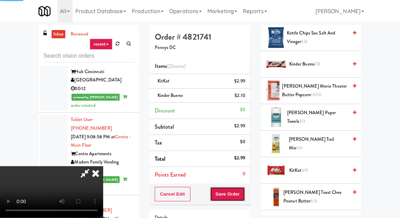
click at [244, 189] on button "Save Order" at bounding box center [227, 194] width 35 height 14
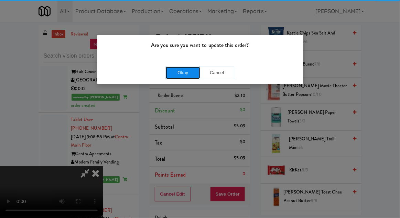
click at [176, 72] on button "Okay" at bounding box center [183, 72] width 34 height 12
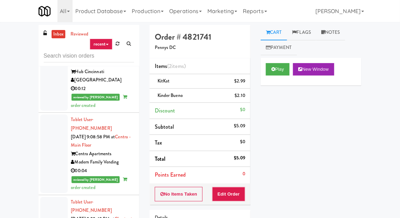
click at [400, 140] on div "inbox reviewed recent all unclear take inventory issue suspicious failed recent…" at bounding box center [200, 151] width 400 height 253
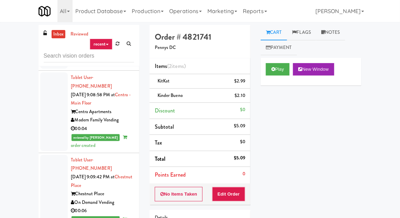
scroll to position [1520, 0]
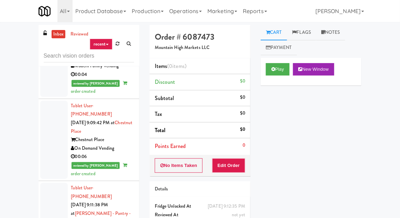
scroll to position [1586, 0]
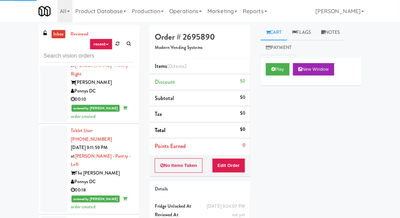
scroll to position [1722, 0]
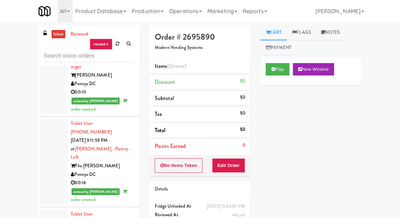
scroll to position [1733, 0]
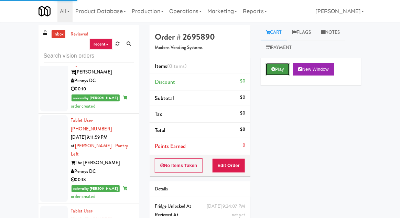
click at [275, 72] on button "Play" at bounding box center [278, 69] width 24 height 12
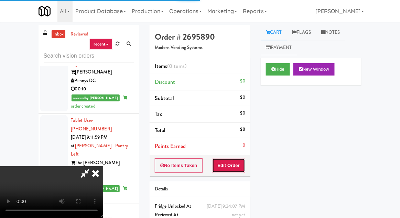
click at [234, 163] on button "Edit Order" at bounding box center [228, 165] width 33 height 14
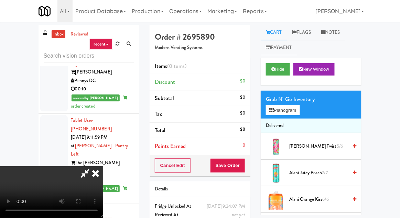
scroll to position [0, 0]
click at [291, 107] on button "Planogram" at bounding box center [283, 110] width 34 height 10
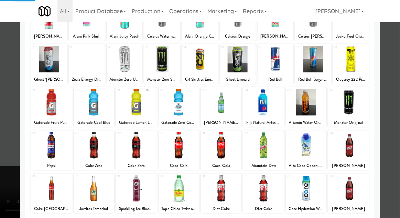
scroll to position [87, 0]
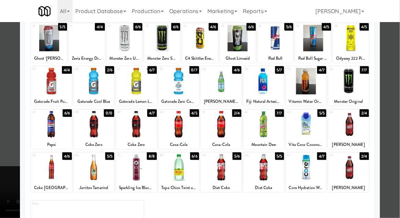
click at [179, 132] on div at bounding box center [179, 124] width 41 height 27
click at [13, 117] on div at bounding box center [200, 109] width 400 height 218
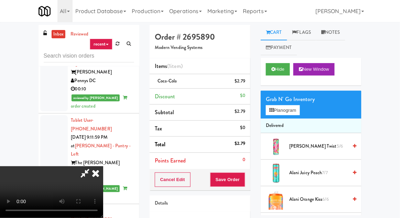
scroll to position [25, 0]
click at [249, 81] on li "Coca-Cola $2.79" at bounding box center [200, 81] width 101 height 14
click at [246, 83] on icon at bounding box center [245, 83] width 3 height 4
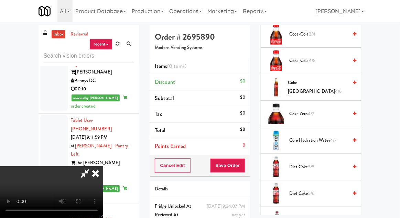
scroll to position [323, 0]
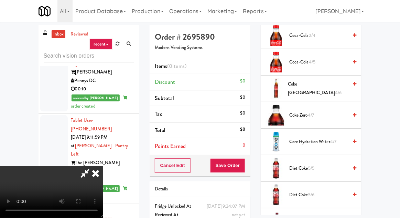
click at [320, 111] on span "Coke Zero 4/7" at bounding box center [319, 115] width 59 height 9
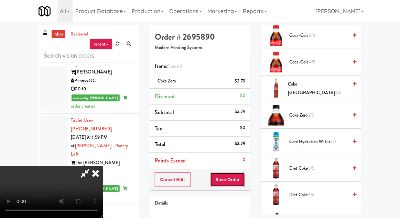
click at [245, 182] on button "Save Order" at bounding box center [227, 179] width 35 height 14
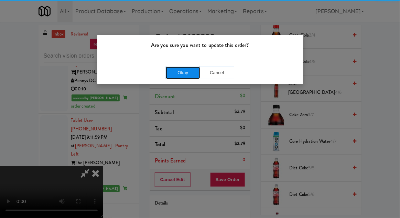
click at [182, 71] on button "Okay" at bounding box center [183, 72] width 34 height 12
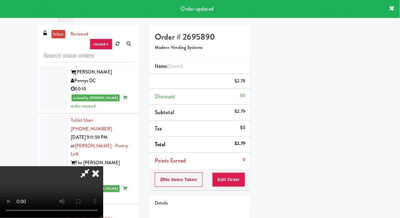
scroll to position [0, 0]
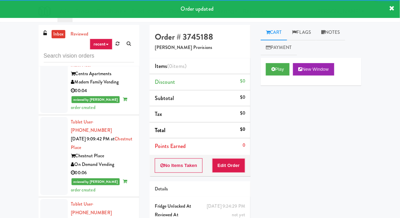
scroll to position [1555, 0]
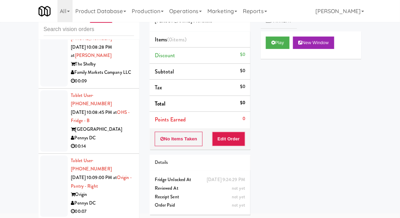
scroll to position [11469, 0]
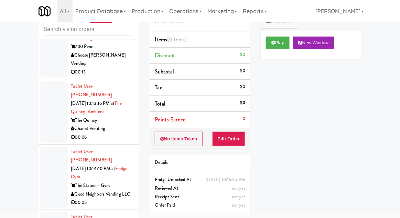
scroll to position [12893, 0]
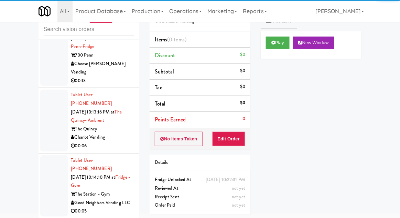
scroll to position [12804, 0]
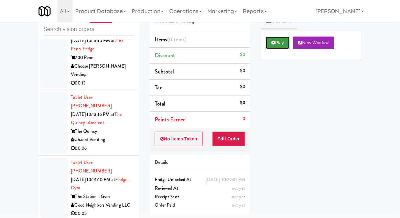
click at [279, 41] on button "Play" at bounding box center [278, 42] width 24 height 12
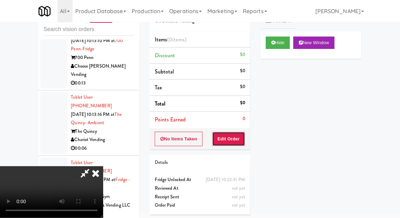
click at [245, 139] on button "Edit Order" at bounding box center [228, 139] width 33 height 14
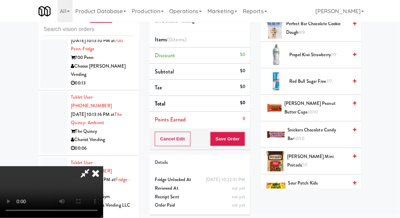
scroll to position [757, 0]
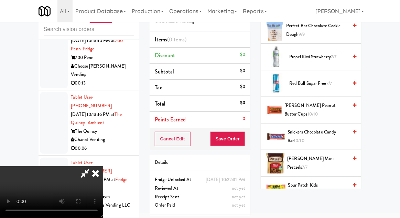
click at [313, 53] on span "Propel Kiwi Strawberry 7/7" at bounding box center [319, 57] width 59 height 9
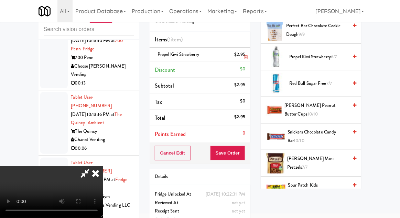
click at [247, 57] on li "Propel Kiwi Strawberry $2.95" at bounding box center [200, 55] width 101 height 14
click at [246, 55] on icon at bounding box center [245, 57] width 3 height 4
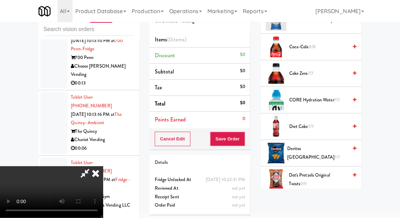
scroll to position [286, 0]
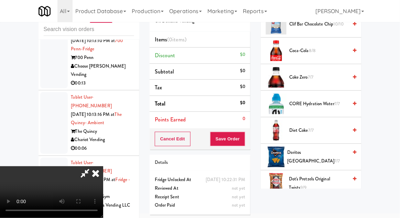
click at [328, 99] on span "CORE Hydration Water 7/7" at bounding box center [319, 103] width 59 height 9
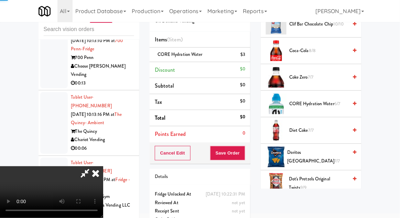
click at [326, 99] on span "CORE Hydration Water 6/7" at bounding box center [319, 103] width 59 height 9
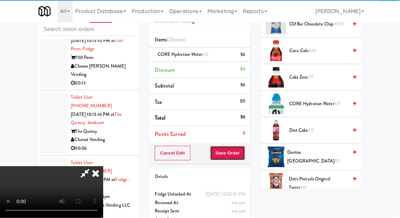
click at [244, 152] on button "Save Order" at bounding box center [227, 153] width 35 height 14
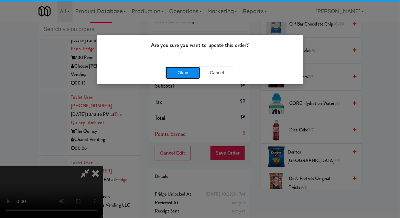
click at [187, 76] on button "Okay" at bounding box center [183, 72] width 34 height 12
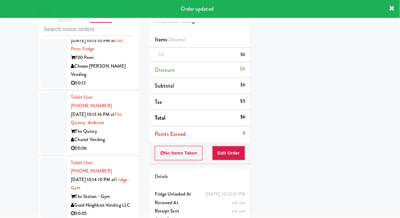
scroll to position [0, 0]
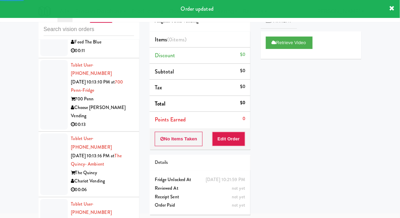
scroll to position [12760, 0]
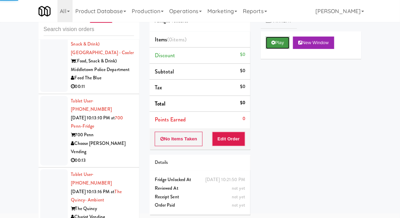
click at [274, 46] on button "Play" at bounding box center [278, 42] width 24 height 12
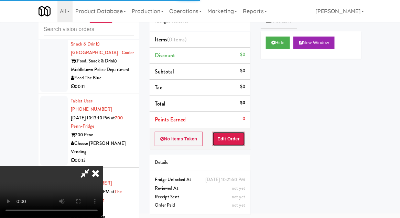
click at [238, 135] on button "Edit Order" at bounding box center [228, 139] width 33 height 14
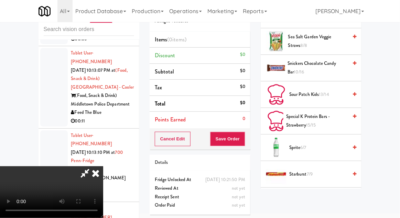
scroll to position [764, 0]
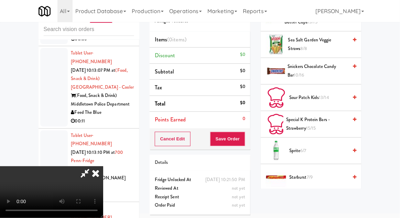
click at [317, 150] on span "Sprite 6/7" at bounding box center [319, 150] width 59 height 9
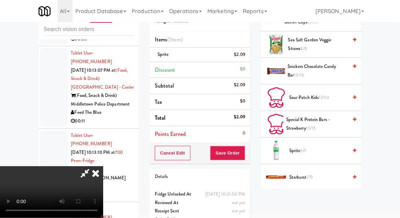
scroll to position [889, 0]
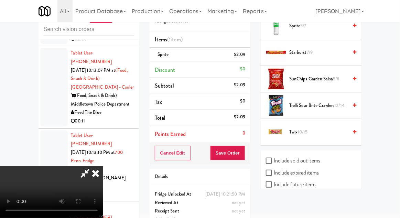
click at [320, 101] on span "Trolli Sour Brite Crawlers 12/14" at bounding box center [319, 105] width 59 height 9
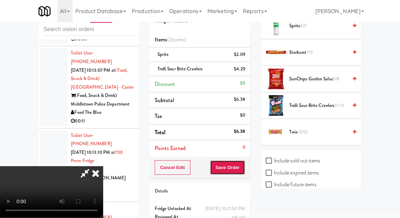
click at [245, 164] on button "Save Order" at bounding box center [227, 167] width 35 height 14
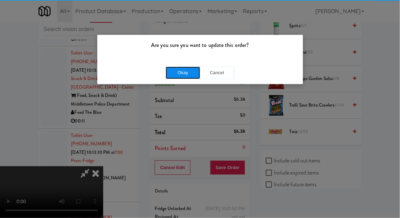
click at [184, 75] on button "Okay" at bounding box center [183, 72] width 34 height 12
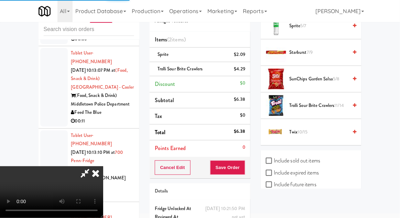
scroll to position [68, 0]
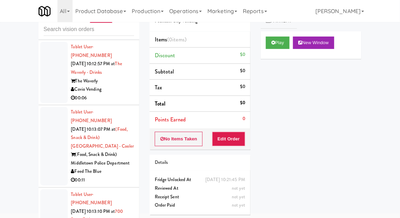
scroll to position [36, 0]
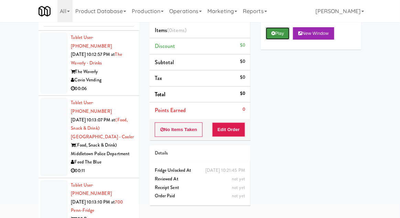
click at [284, 38] on button "Play" at bounding box center [278, 33] width 24 height 12
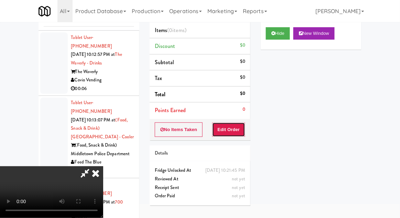
click at [236, 126] on button "Edit Order" at bounding box center [228, 129] width 33 height 14
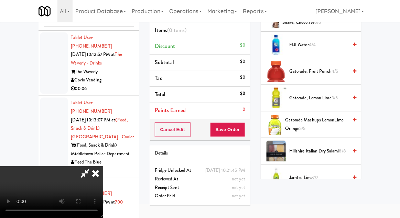
scroll to position [489, 0]
click at [324, 99] on span "Gatorade, Lemon Lime 3/5" at bounding box center [319, 98] width 59 height 9
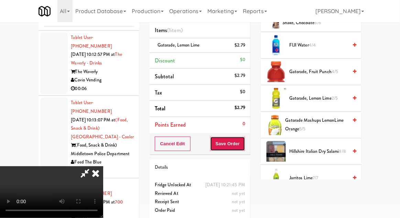
click at [244, 145] on button "Save Order" at bounding box center [227, 143] width 35 height 14
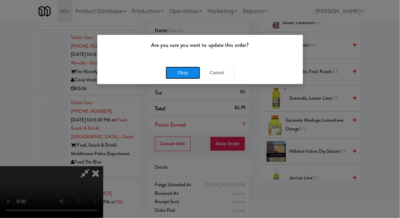
click at [189, 76] on button "Okay" at bounding box center [183, 72] width 34 height 12
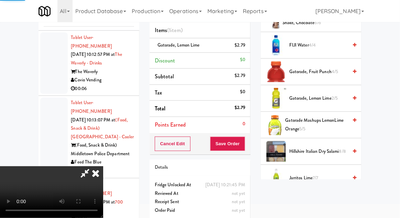
scroll to position [68, 0]
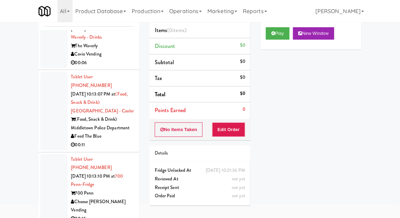
scroll to position [12659, 0]
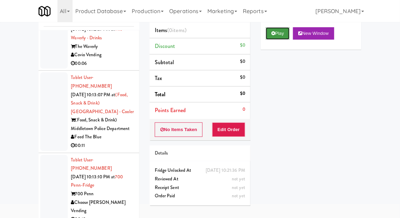
click at [272, 35] on icon at bounding box center [274, 33] width 4 height 4
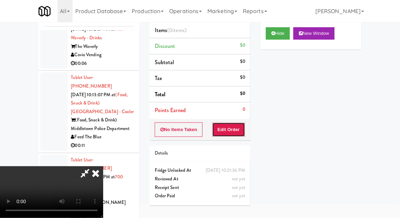
click at [226, 125] on button "Edit Order" at bounding box center [228, 129] width 33 height 14
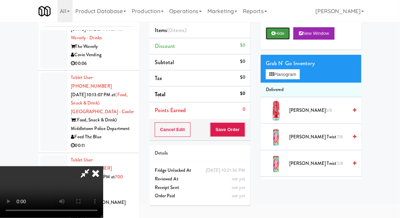
click at [282, 35] on button "Hide" at bounding box center [278, 33] width 24 height 12
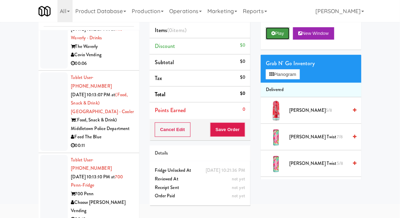
click at [278, 32] on button "Play" at bounding box center [278, 33] width 24 height 12
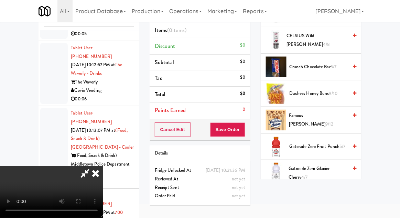
scroll to position [228, 0]
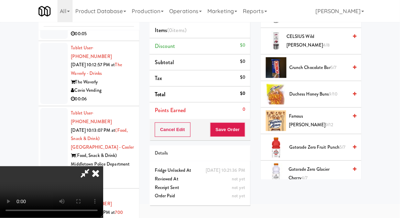
click at [321, 116] on span "Famous Amos 9/12" at bounding box center [318, 120] width 59 height 17
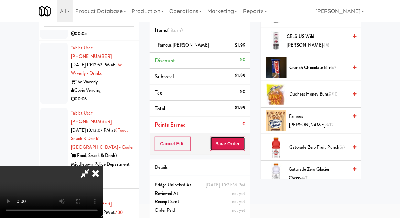
click at [244, 145] on button "Save Order" at bounding box center [227, 143] width 35 height 14
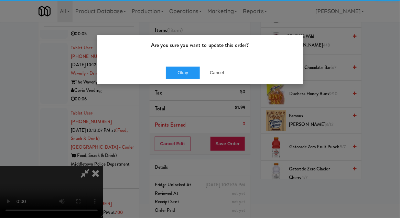
click at [187, 59] on div "Are you sure you want to update this order?" at bounding box center [200, 48] width 206 height 26
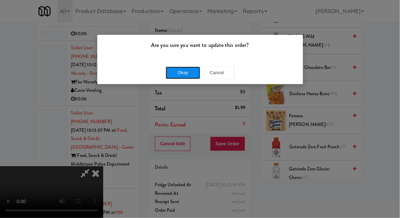
click at [190, 68] on button "Okay" at bounding box center [183, 72] width 34 height 12
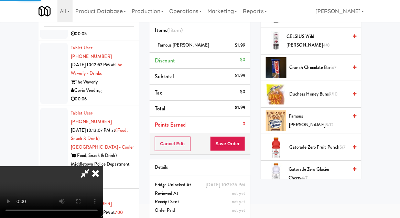
scroll to position [68, 0]
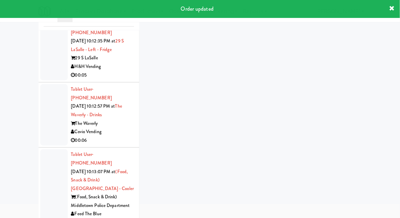
scroll to position [12572, 0]
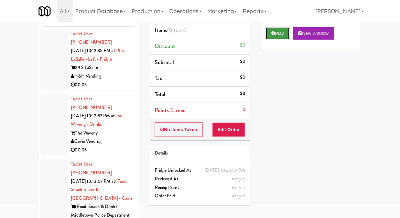
click at [277, 33] on button "Play" at bounding box center [278, 33] width 24 height 12
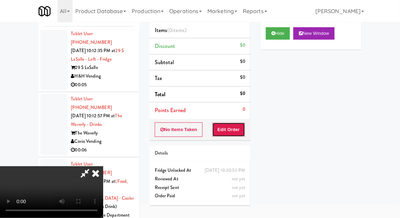
click at [235, 122] on button "Edit Order" at bounding box center [228, 129] width 33 height 14
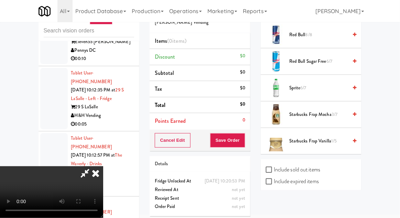
scroll to position [1019, 0]
click at [316, 109] on span "Starbucks Frap Mocha 3/7" at bounding box center [319, 113] width 59 height 9
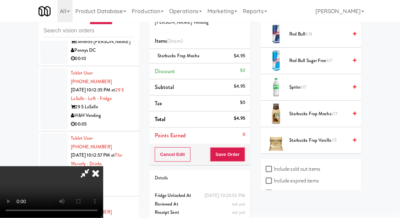
click at [398, 137] on div "inbox reviewed recent all unclear take inventory issue suspicious failed recent…" at bounding box center [200, 126] width 400 height 253
click at [328, 136] on span "Starbucks Frap Vanilla 1/5" at bounding box center [319, 140] width 59 height 9
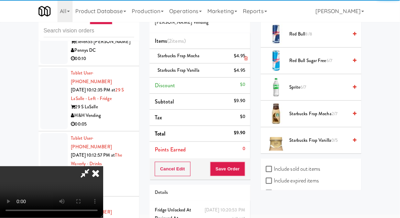
click at [244, 53] on div "$4.95" at bounding box center [239, 56] width 11 height 9
click at [243, 58] on link at bounding box center [245, 58] width 6 height 9
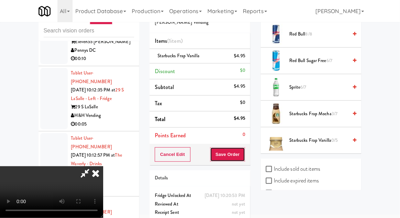
click at [244, 155] on button "Save Order" at bounding box center [227, 154] width 35 height 14
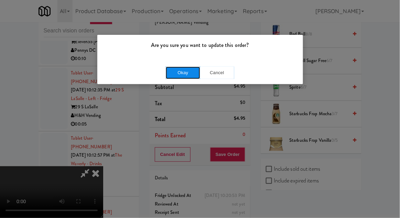
click at [193, 67] on button "Okay" at bounding box center [183, 72] width 34 height 12
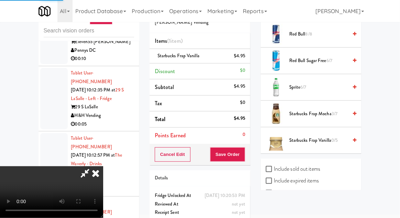
scroll to position [68, 0]
